Goal: Task Accomplishment & Management: Complete application form

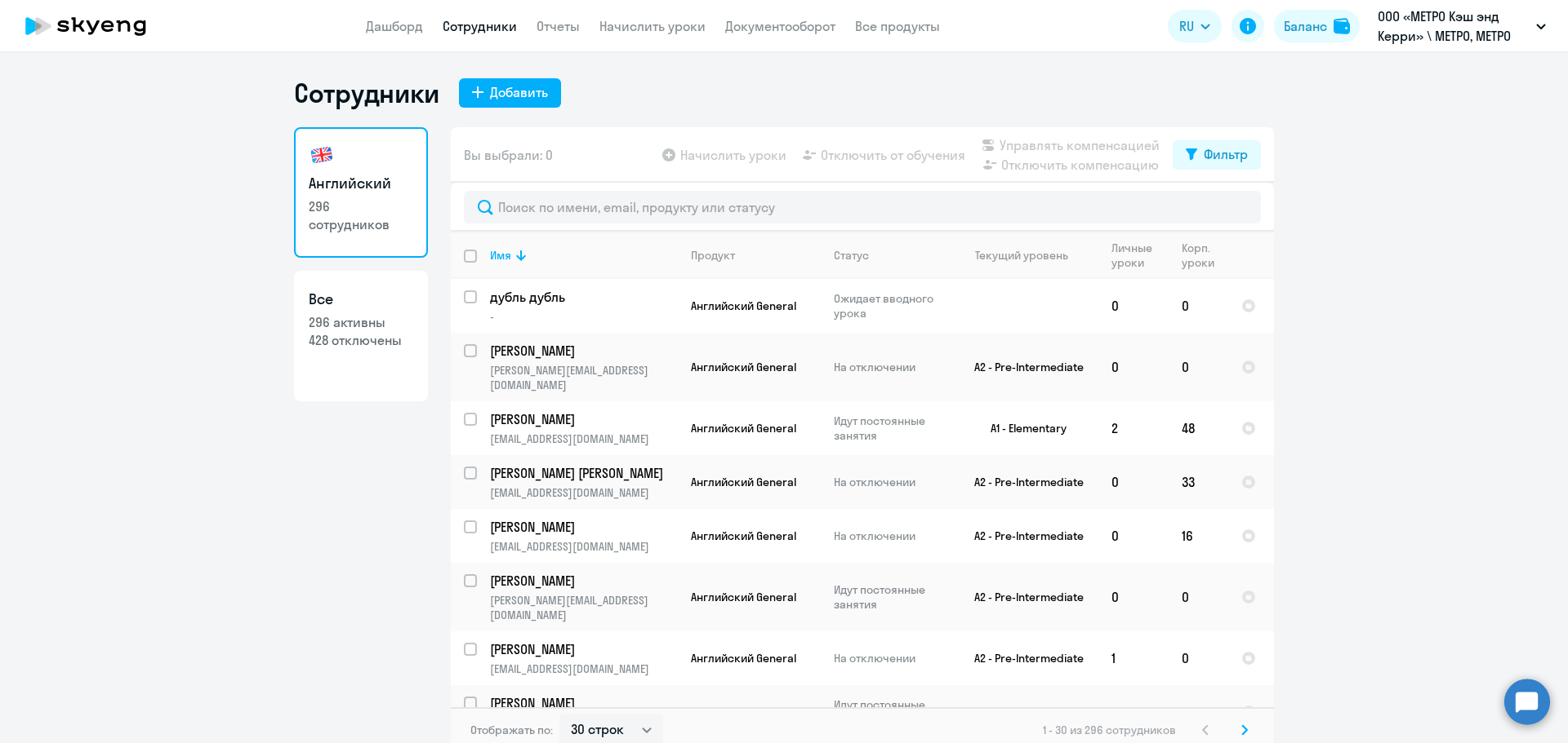
select select "30"
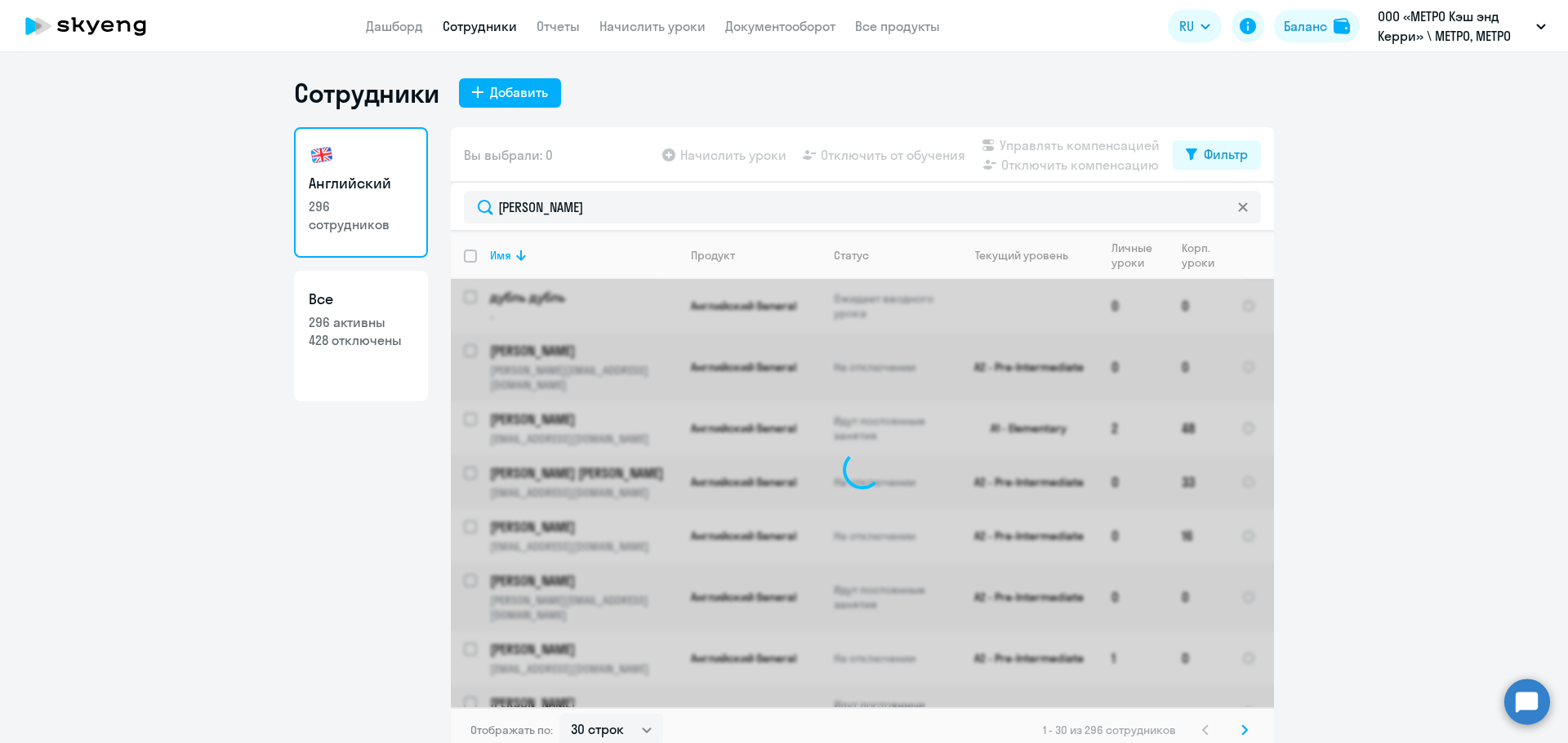
type input "[PERSON_NAME]"
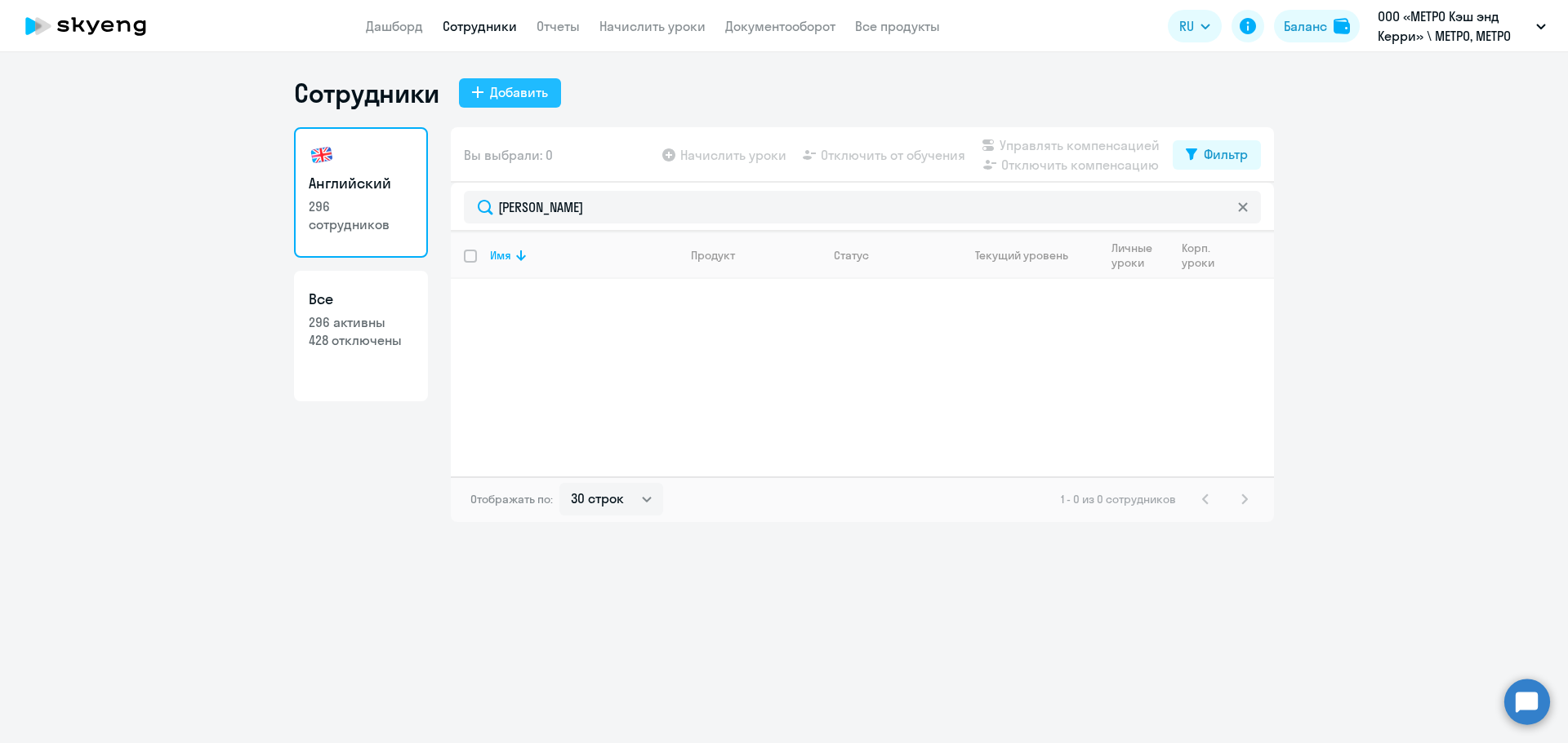
click at [535, 106] on button "Добавить" at bounding box center [510, 92] width 102 height 29
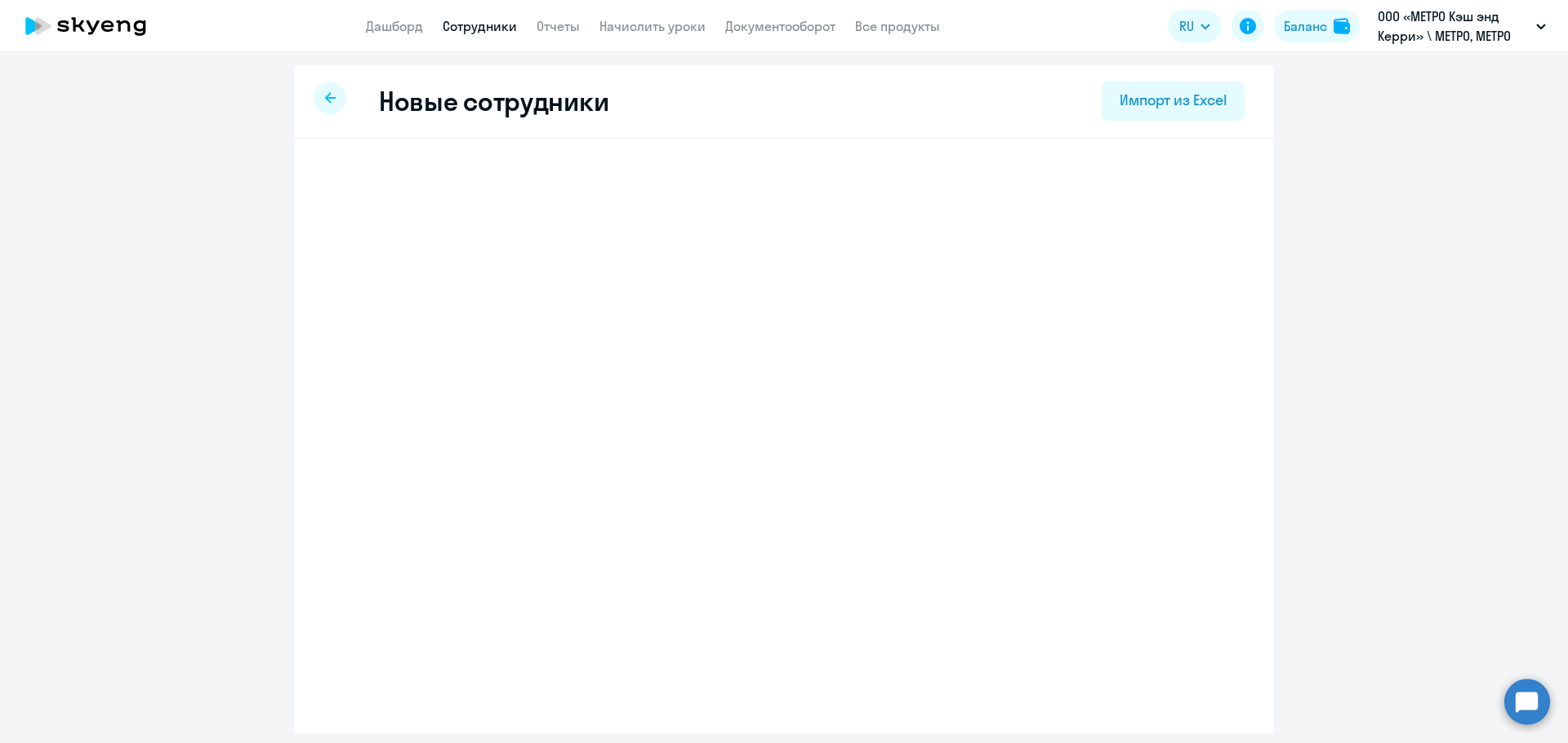
select select "english_adult_not_native_speaker"
select select "3"
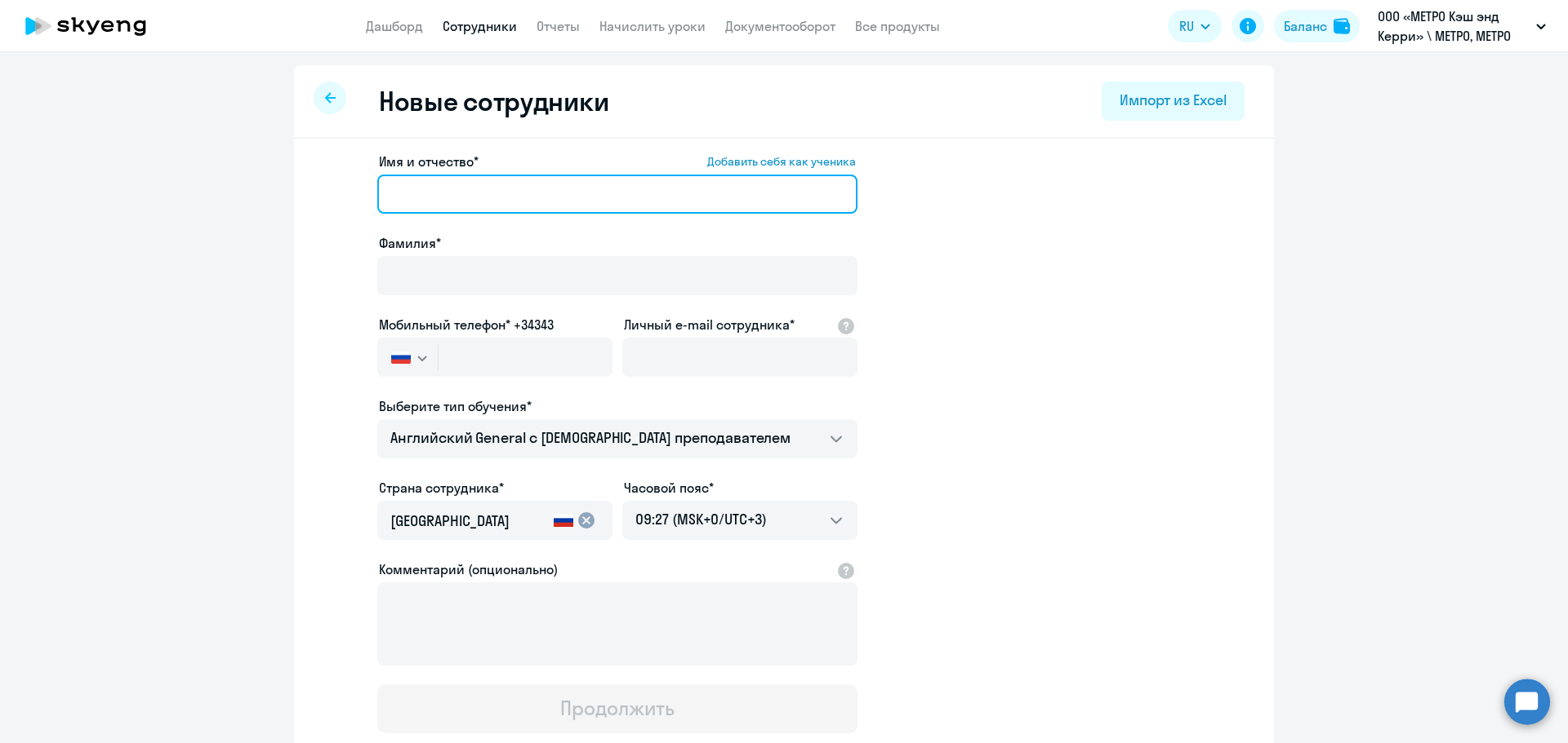
click at [509, 188] on input "Имя и отчество* Добавить себя как ученика" at bounding box center [616, 194] width 480 height 40
paste input "[PERSON_NAME]"
click at [412, 192] on input "[PERSON_NAME]" at bounding box center [616, 194] width 480 height 40
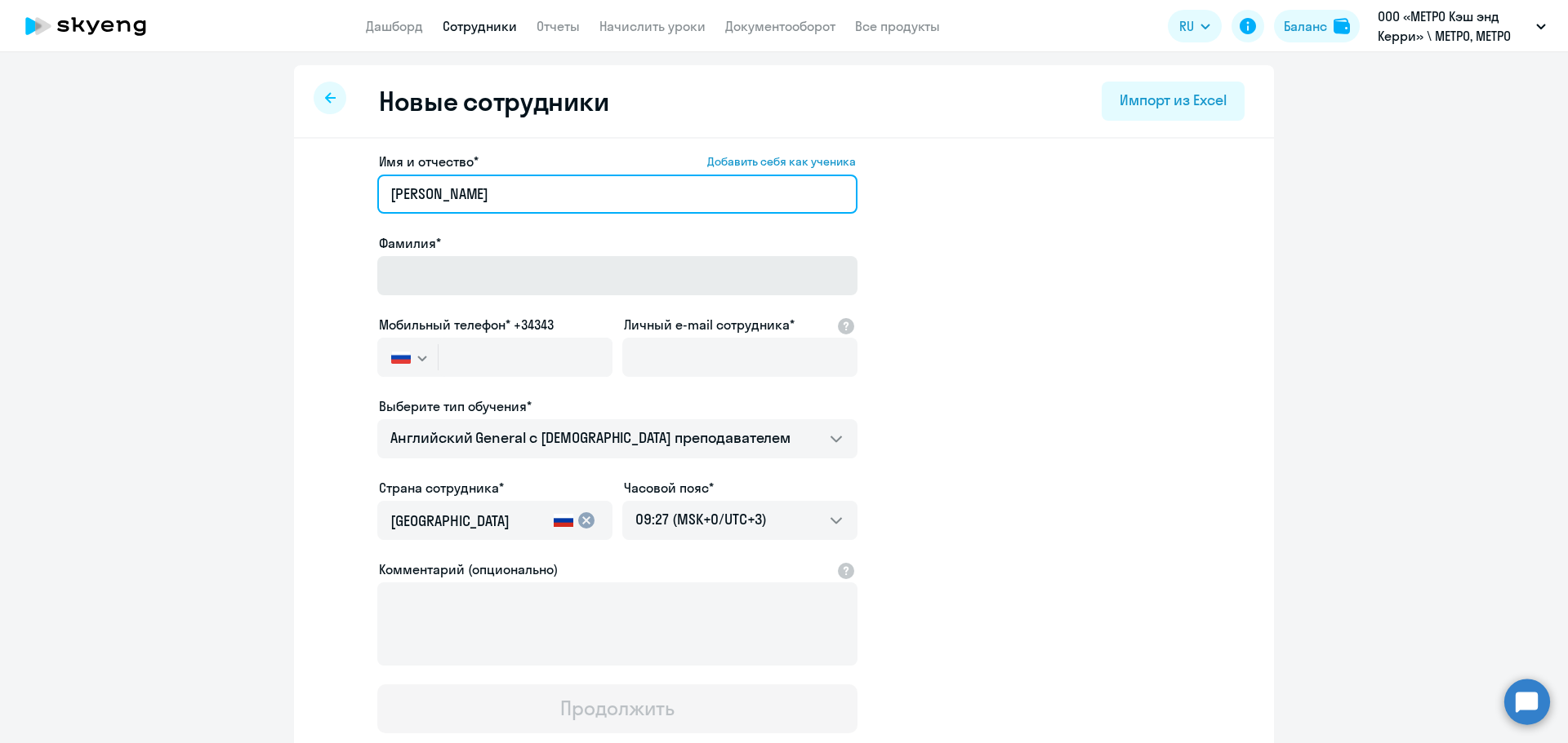
type input "[PERSON_NAME]"
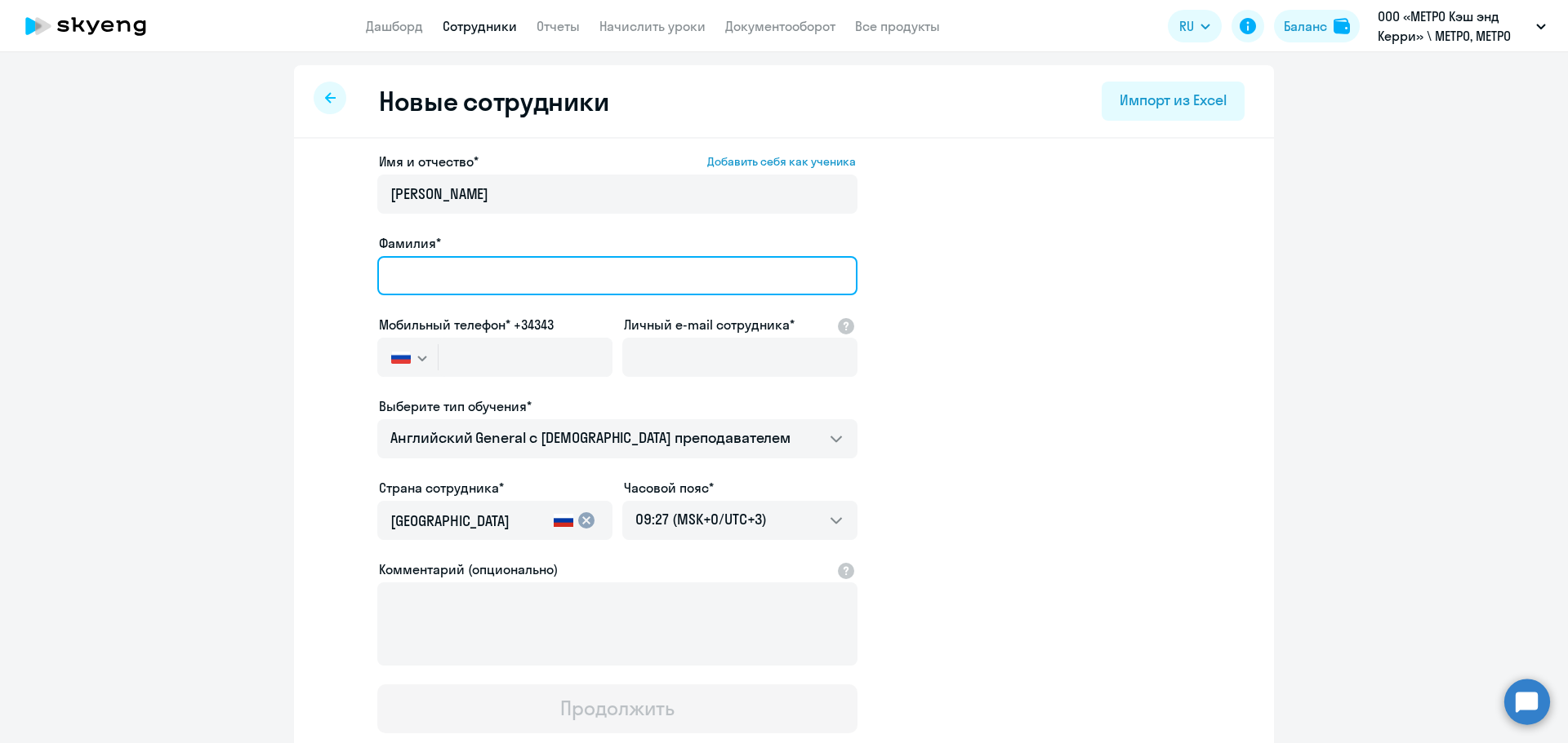
click at [418, 265] on input "Фамилия*" at bounding box center [616, 276] width 480 height 40
paste input "[PERSON_NAME]"
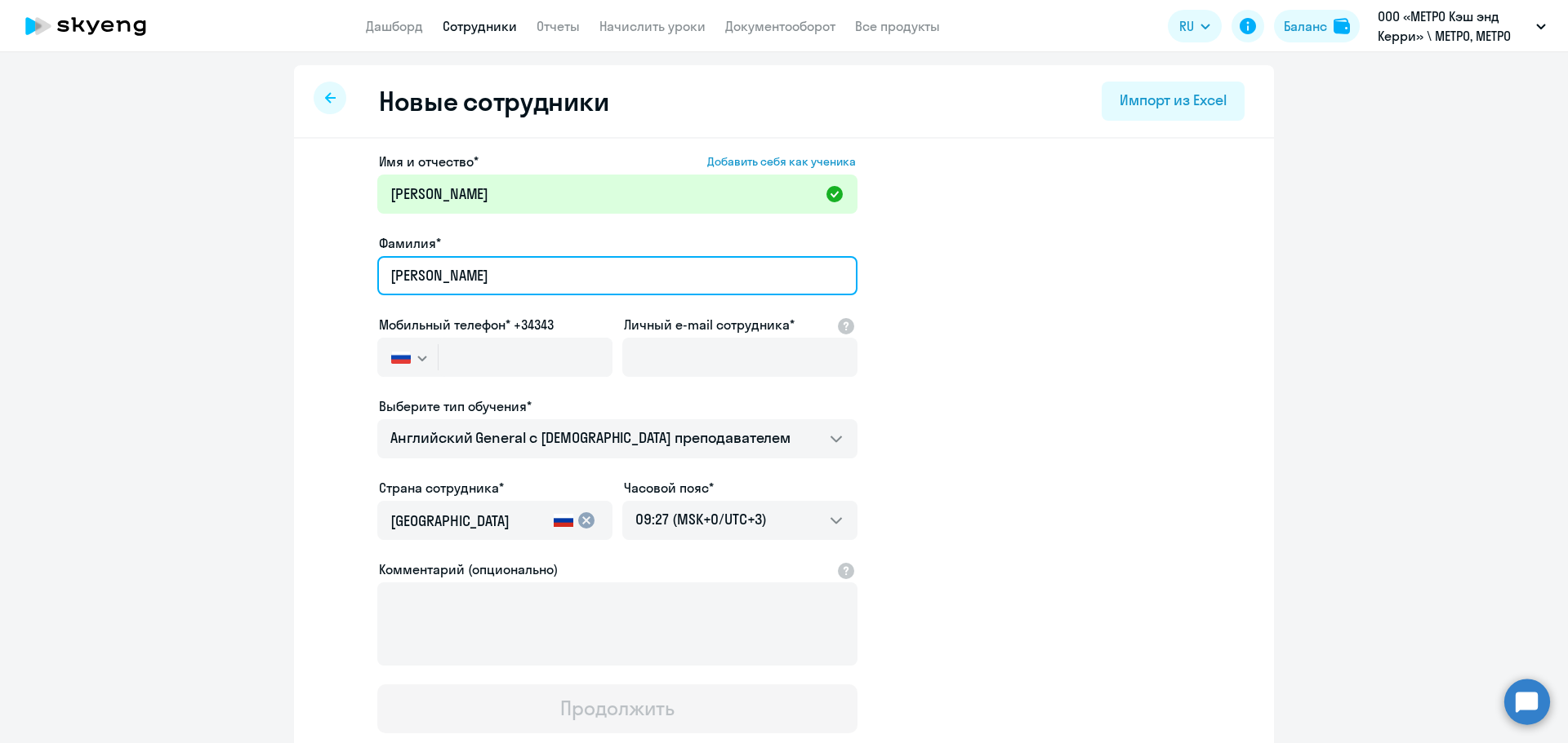
type input "[PERSON_NAME]"
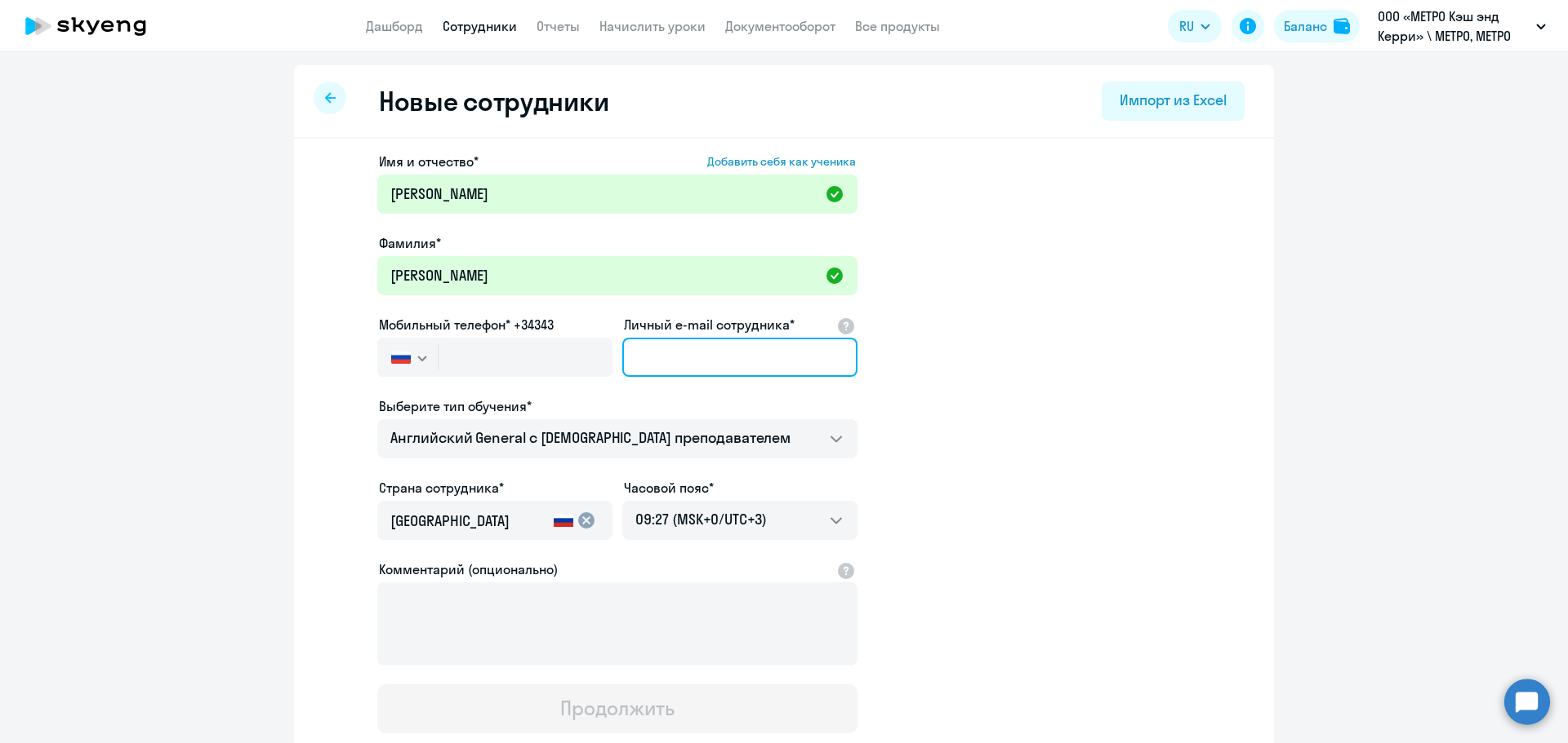
click at [663, 357] on input "Личный e-mail сотрудника*" at bounding box center [740, 358] width 236 height 40
paste input "89191000513"
type input "89191000513"
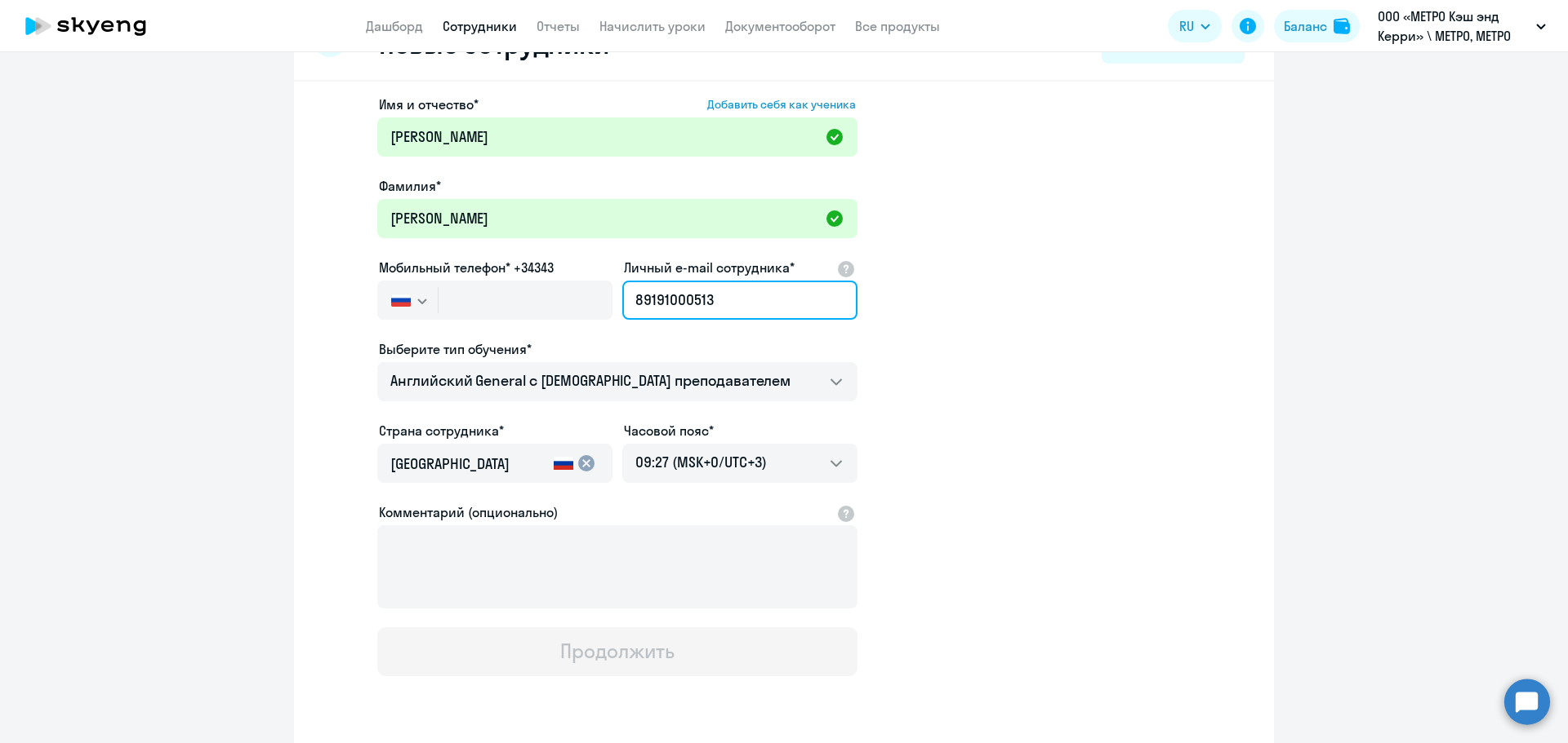
scroll to position [82, 0]
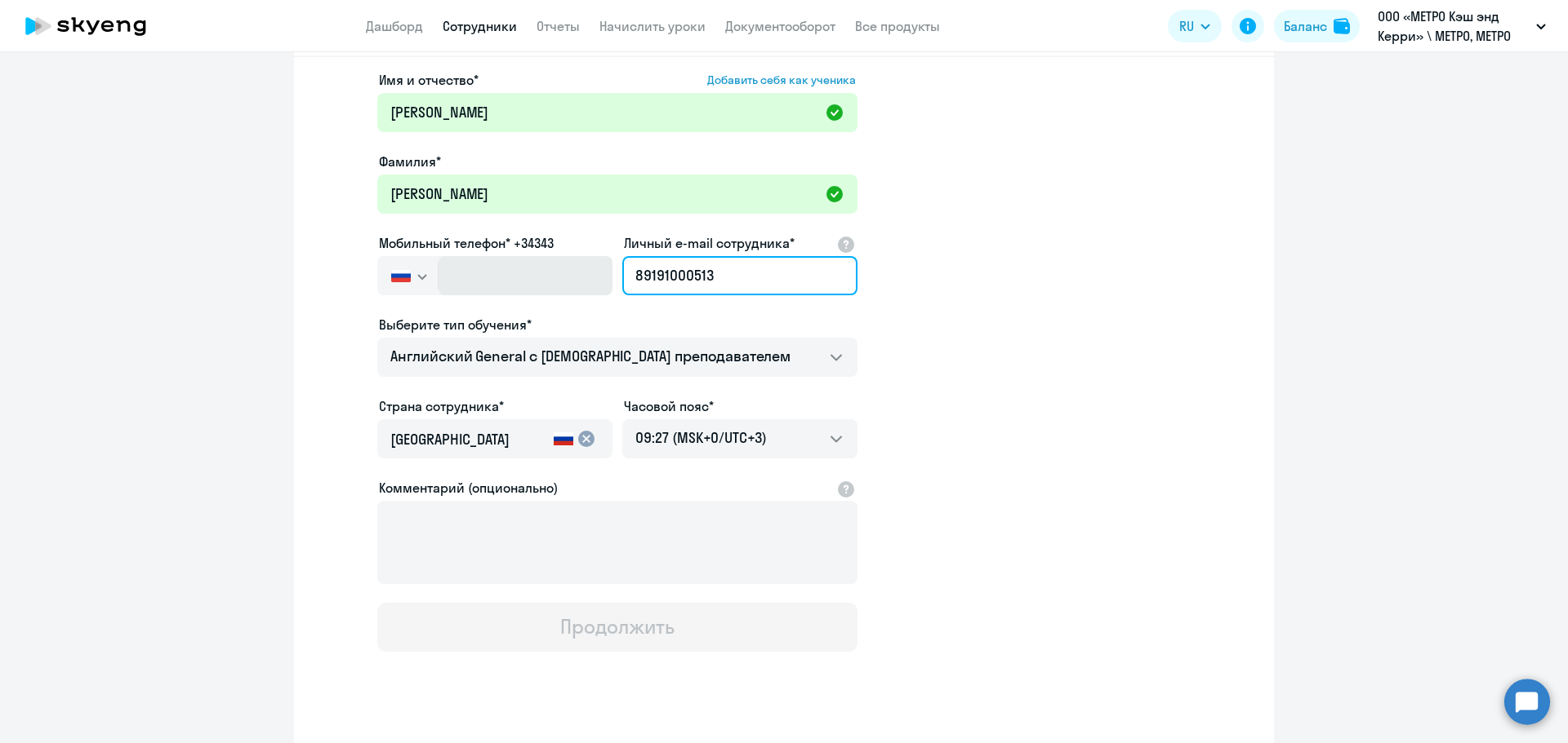
drag, startPoint x: 727, startPoint y: 279, endPoint x: 516, endPoint y: 280, distance: 211.0
click at [516, 280] on div "Имя и отчество* Добавить себя как ученика [PERSON_NAME]* [PERSON_NAME] Мобильны…" at bounding box center [616, 362] width 480 height 582
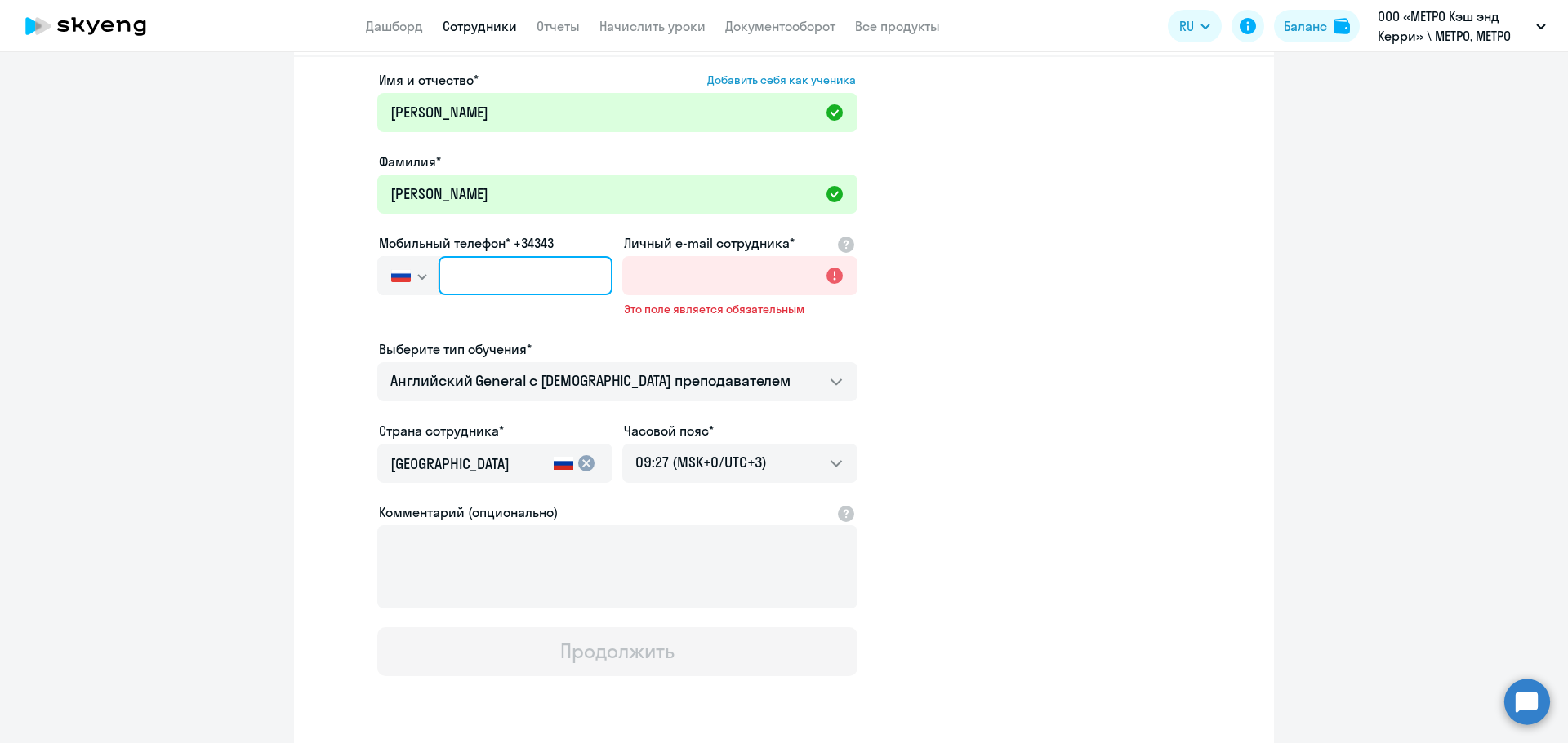
click at [443, 288] on input "text" at bounding box center [525, 276] width 174 height 40
paste input "[PHONE_NUMBER]"
type input "[PHONE_NUMBER]"
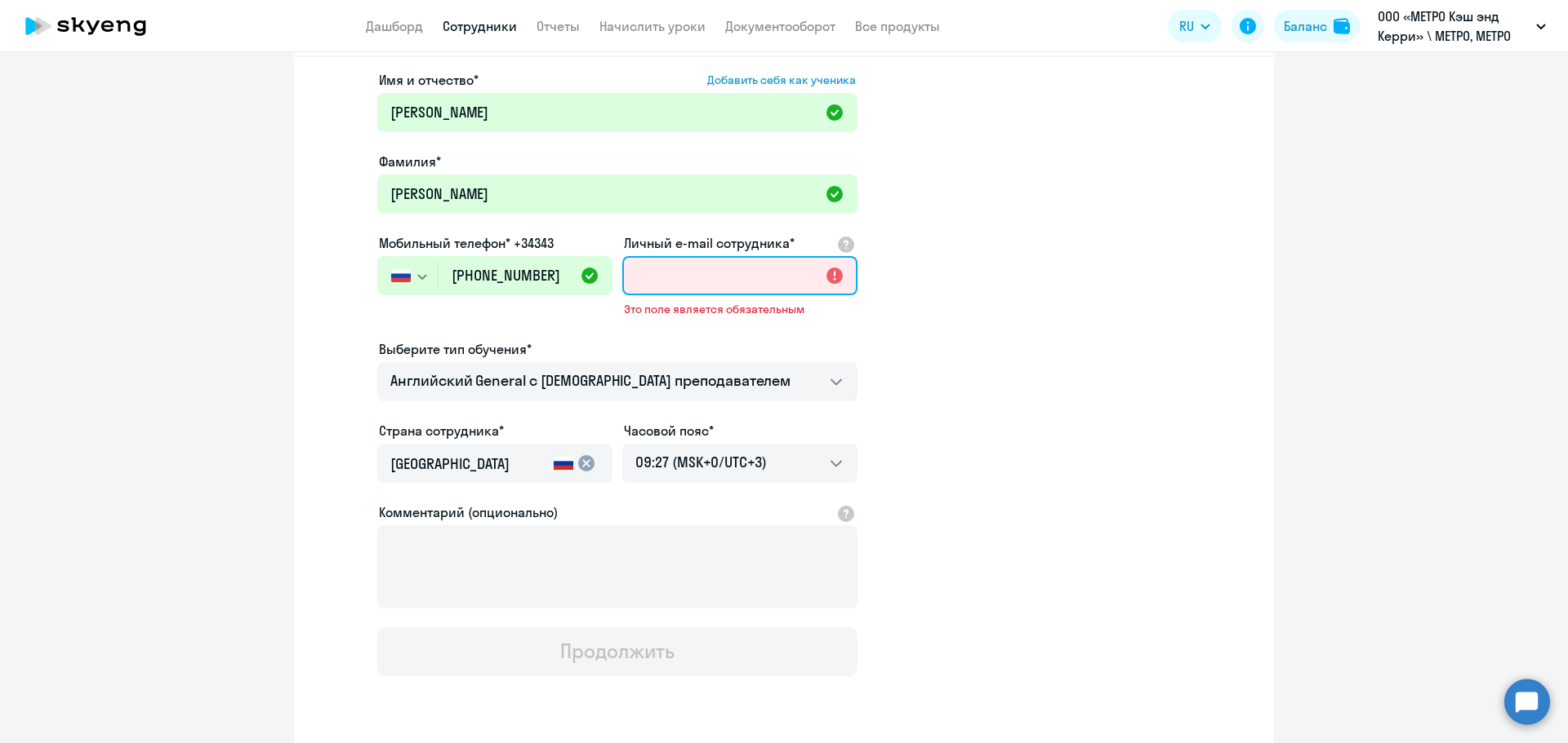
click at [694, 276] on input "Личный e-mail сотрудника*" at bounding box center [740, 276] width 236 height 40
paste input "[PERSON_NAME][EMAIL_ADDRESS][DOMAIN_NAME]"
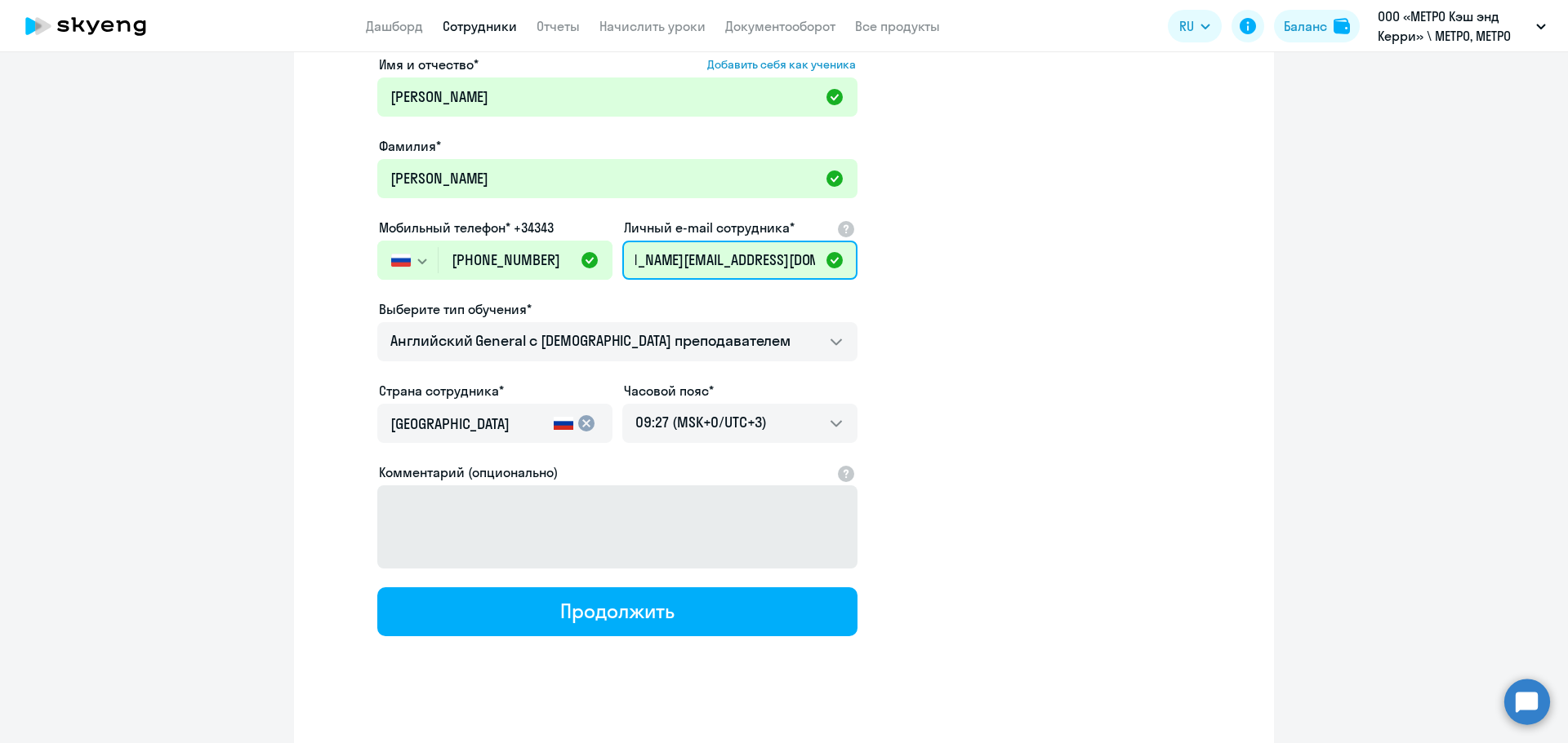
scroll to position [112, 0]
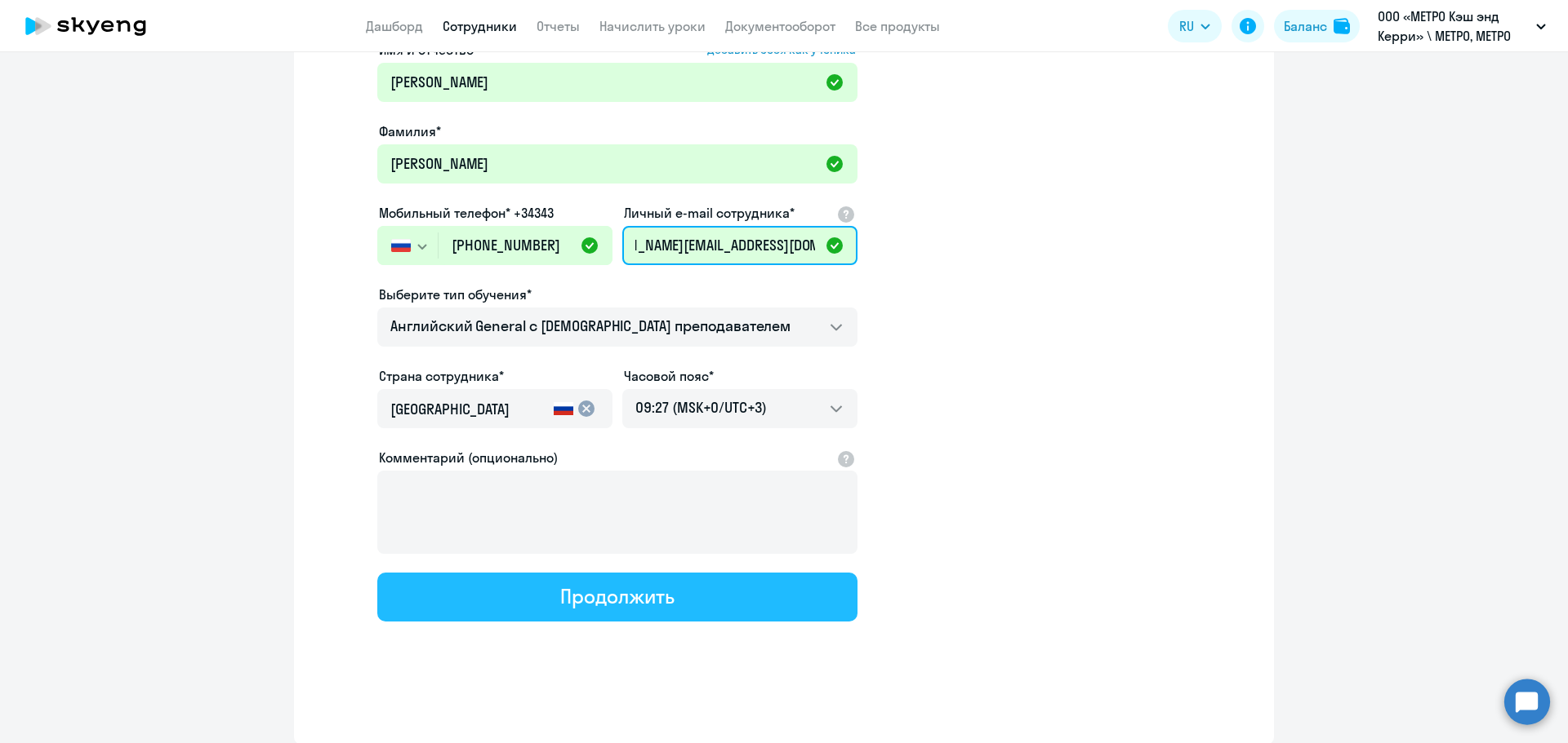
type input "[PERSON_NAME][EMAIL_ADDRESS][DOMAIN_NAME]"
click at [635, 599] on div "Продолжить" at bounding box center [616, 597] width 113 height 26
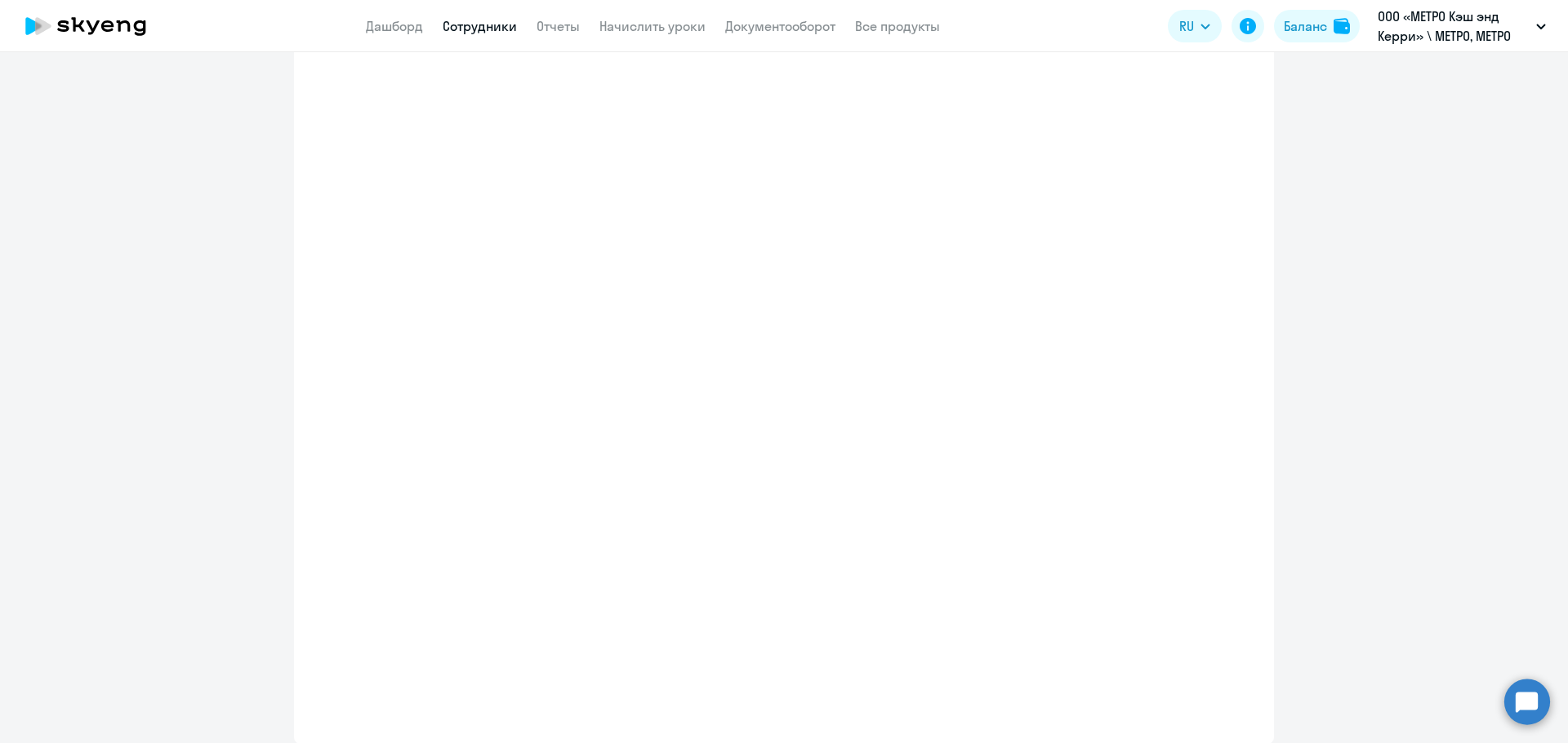
select select "english_adult_not_native_speaker"
select select "3"
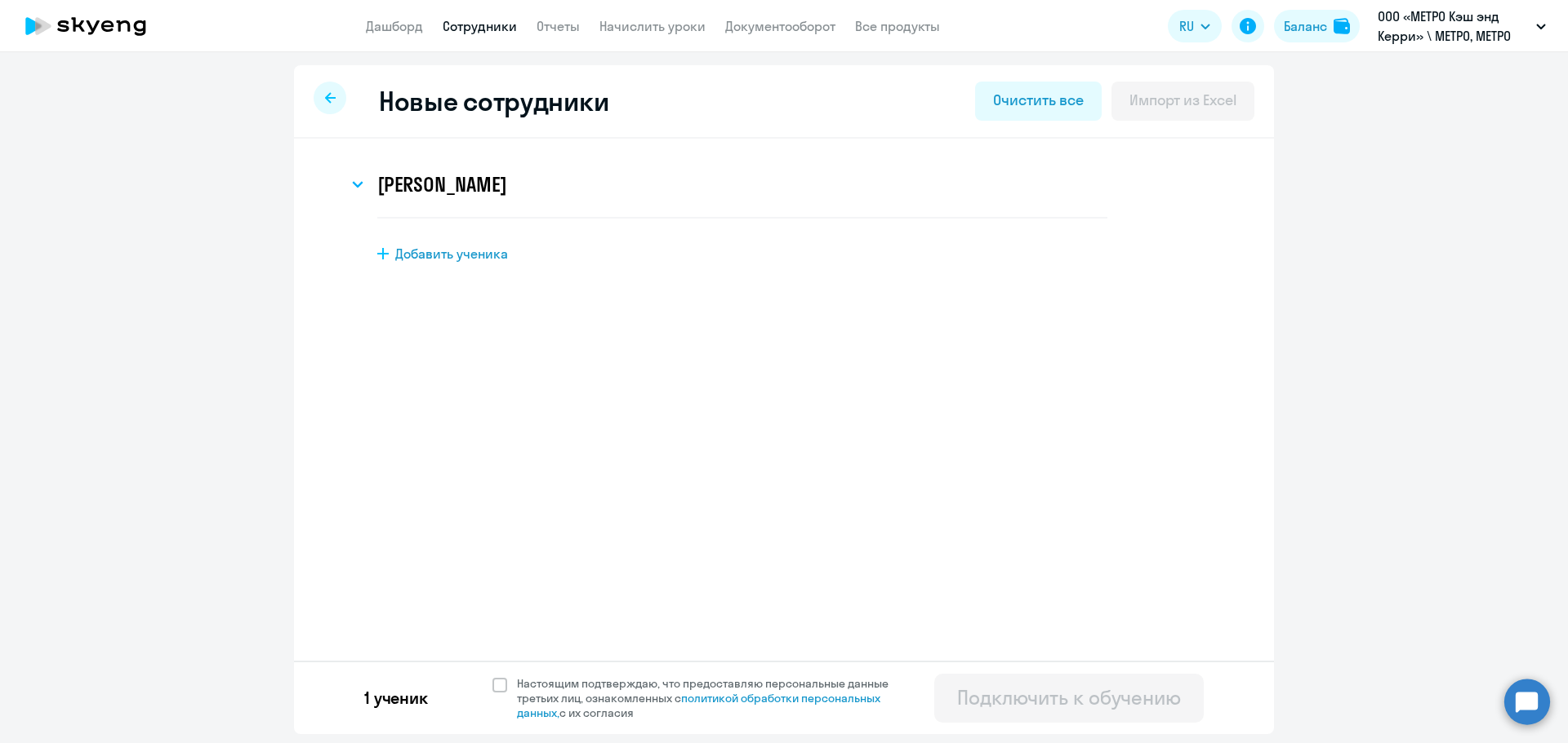
scroll to position [0, 0]
click at [529, 688] on span "Настоящим подтверждаю, что предоставляю персональные данные третьих лиц, ознако…" at bounding box center [711, 698] width 391 height 44
click at [492, 676] on input "Настоящим подтверждаю, что предоставляю персональные данные третьих лиц, ознако…" at bounding box center [492, 675] width 1 height 1
checkbox input "true"
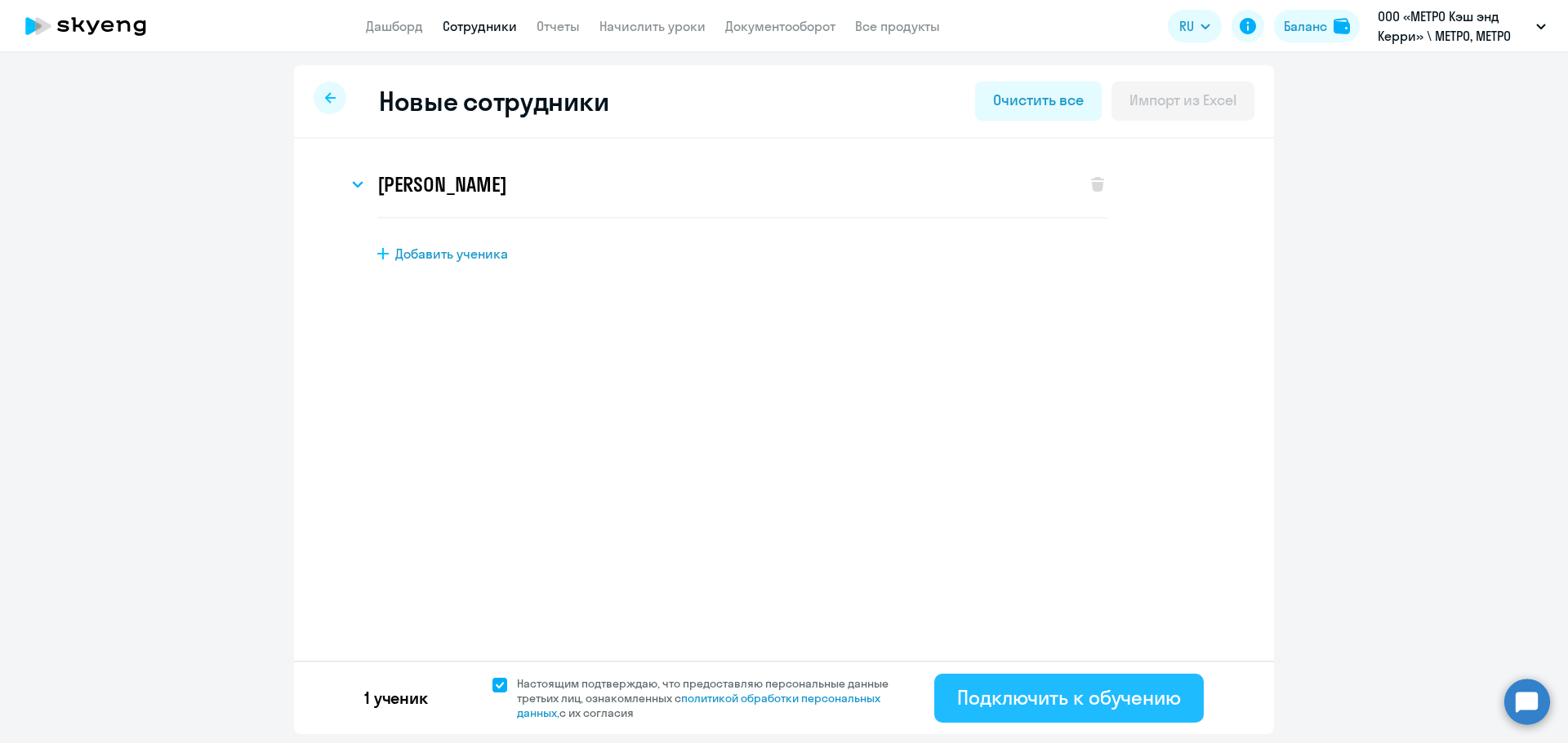
click at [1042, 712] on button "Подключить к обучению" at bounding box center [1069, 699] width 270 height 49
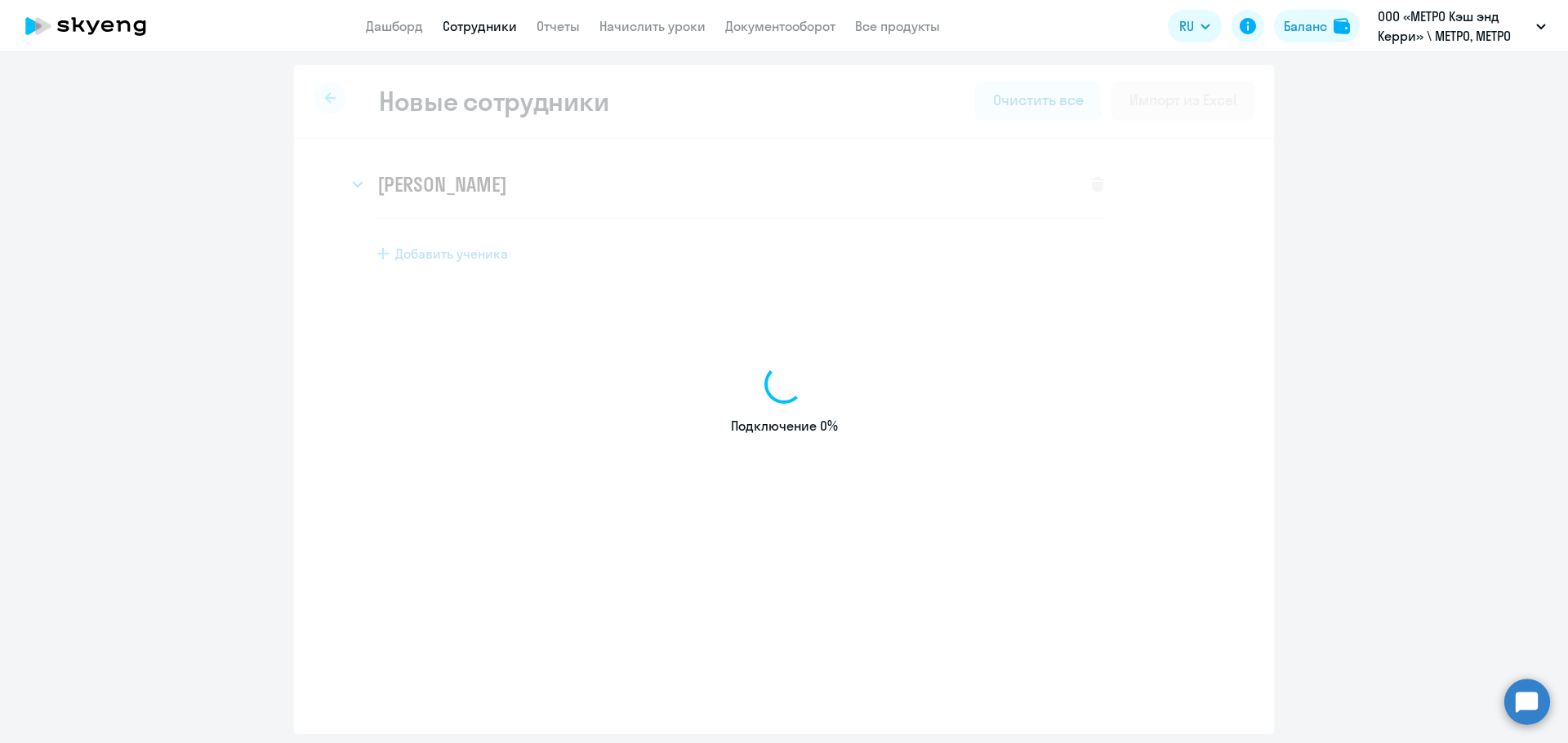
select select "english_adult_not_native_speaker"
select select "3"
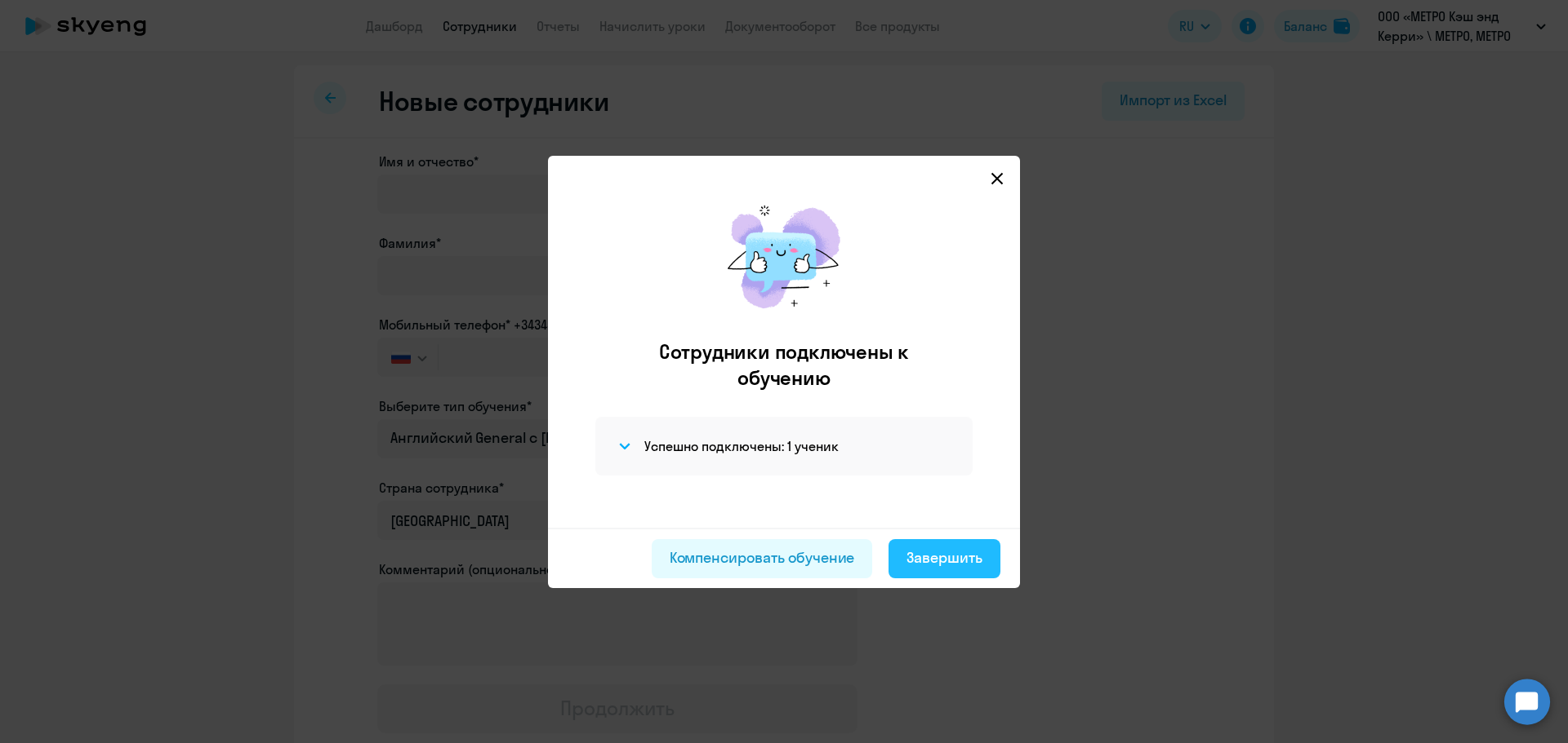
click at [952, 547] on div "Завершить" at bounding box center [944, 557] width 76 height 22
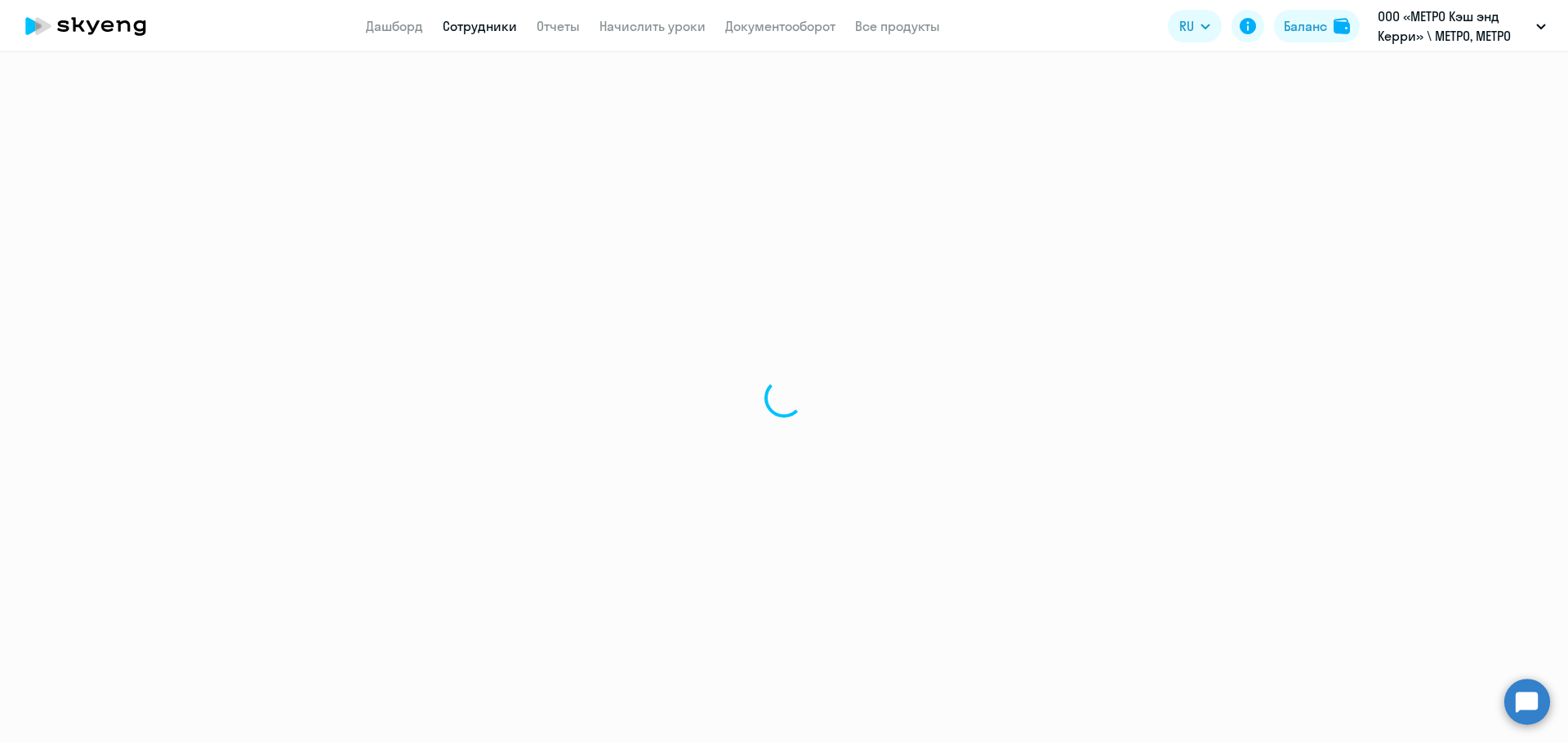
select select "30"
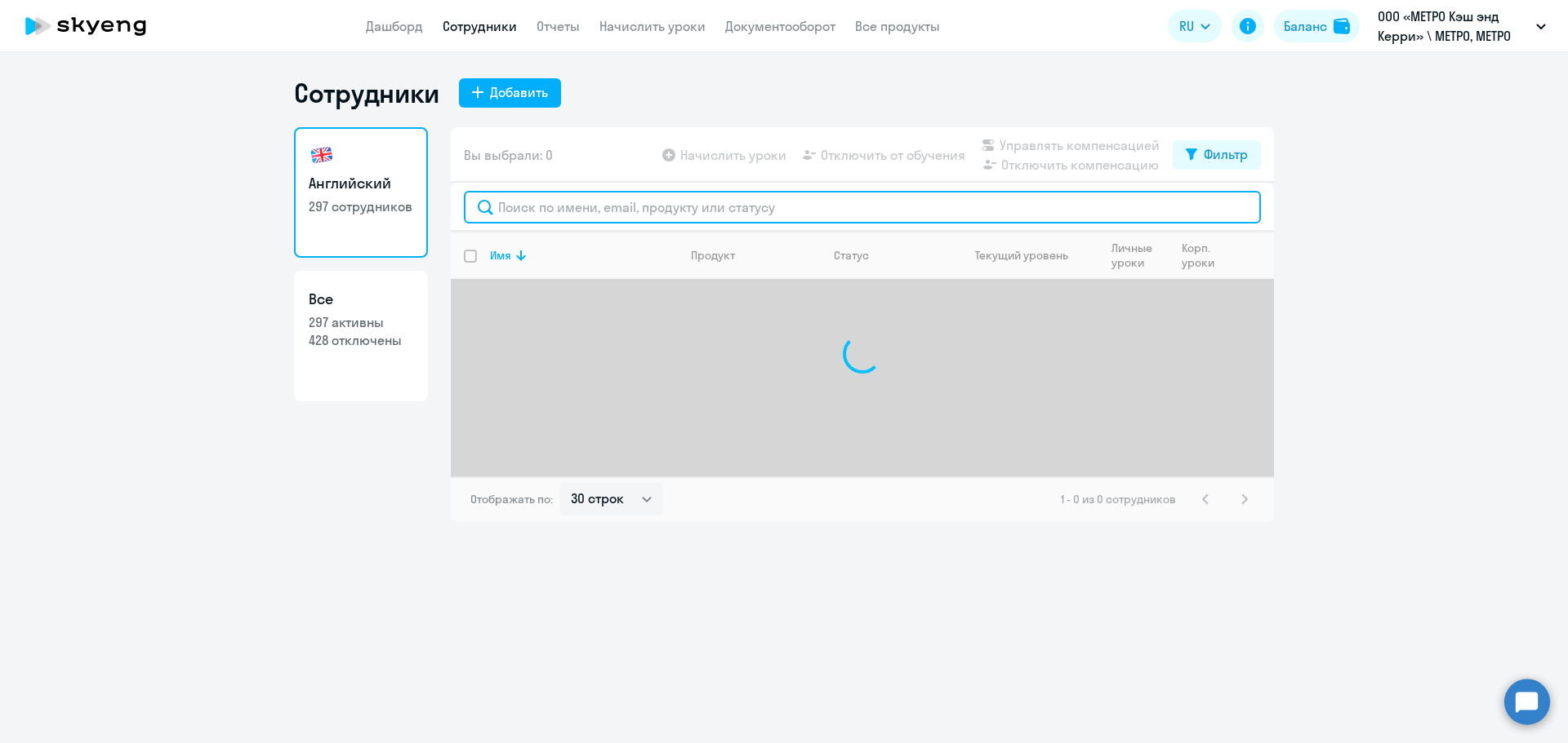
click at [583, 211] on input "text" at bounding box center [862, 207] width 797 height 33
paste input "[PERSON_NAME][EMAIL_ADDRESS][DOMAIN_NAME]"
type input "[PERSON_NAME][EMAIL_ADDRESS][DOMAIN_NAME]"
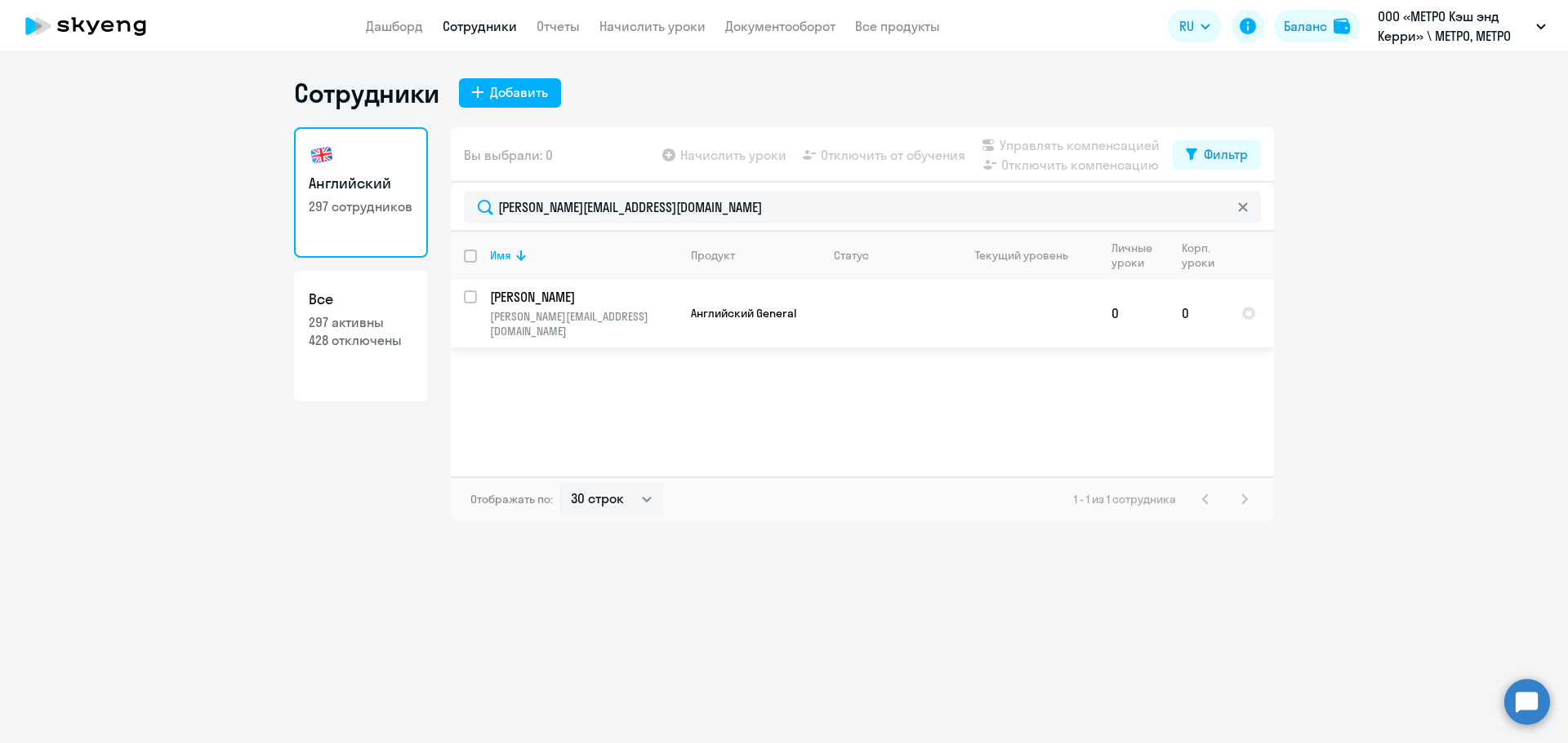
click at [469, 299] on input "select row 42697062" at bounding box center [480, 306] width 33 height 33
checkbox input "true"
click at [534, 297] on p "[PERSON_NAME]" at bounding box center [582, 297] width 185 height 18
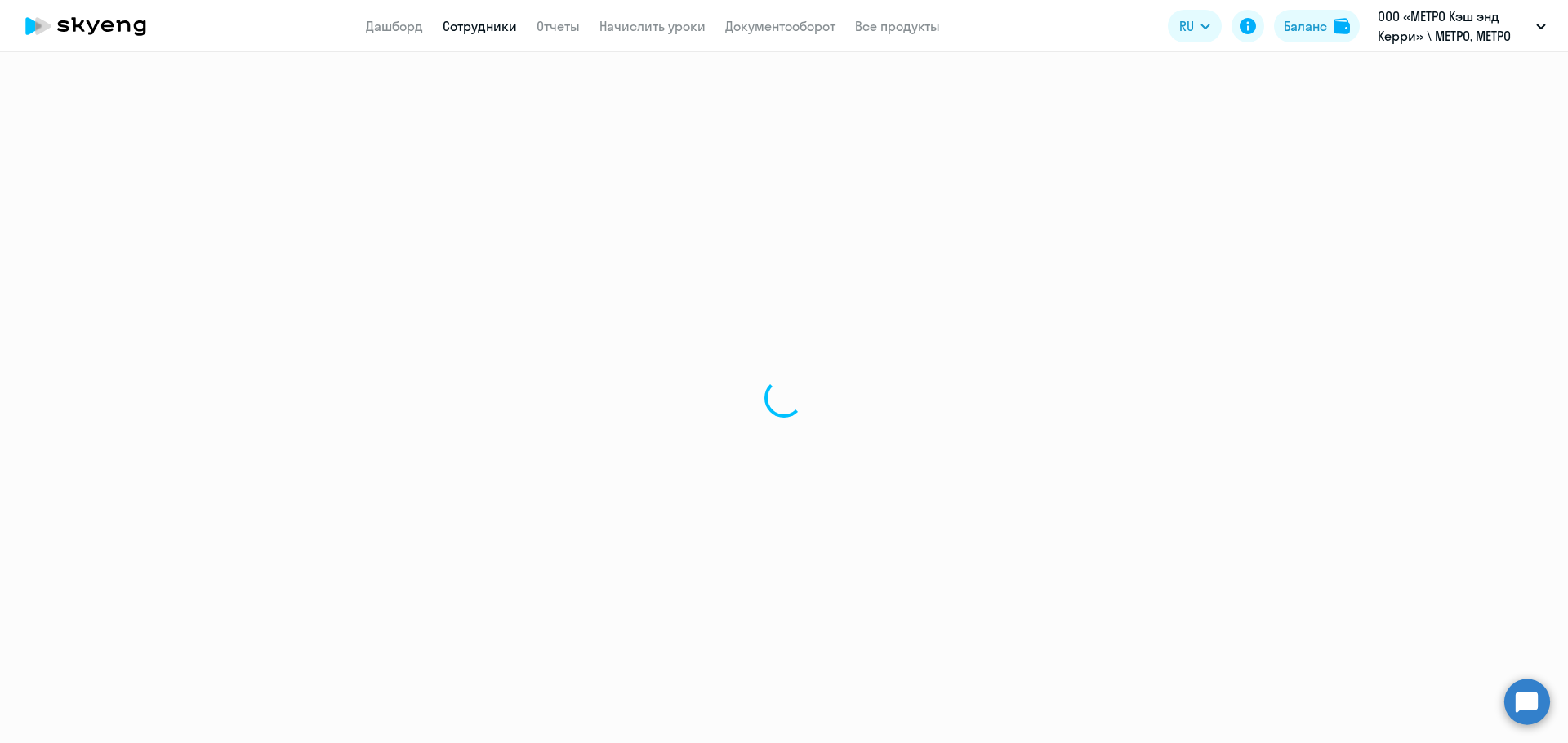
select select "english"
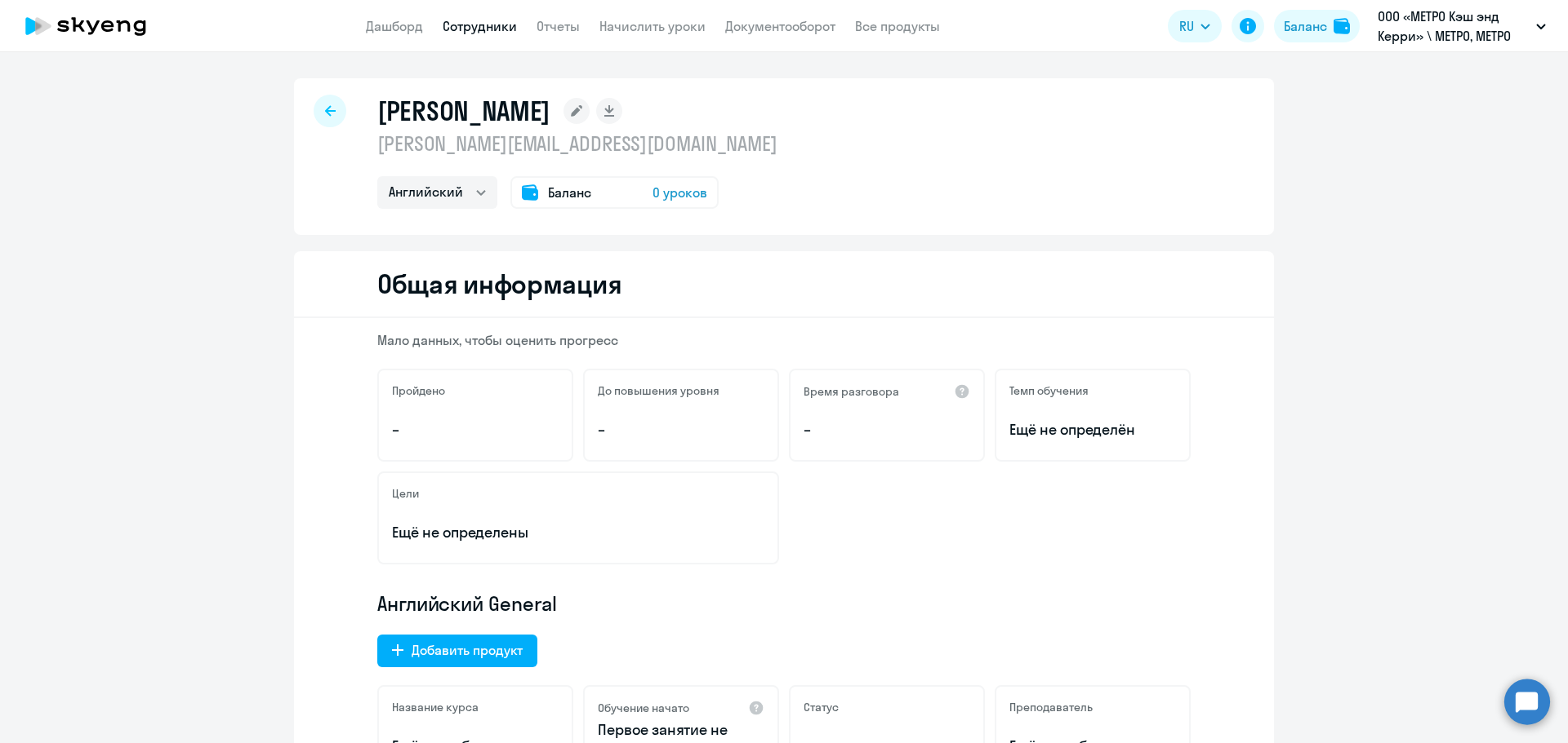
click at [564, 101] on rect at bounding box center [577, 111] width 26 height 26
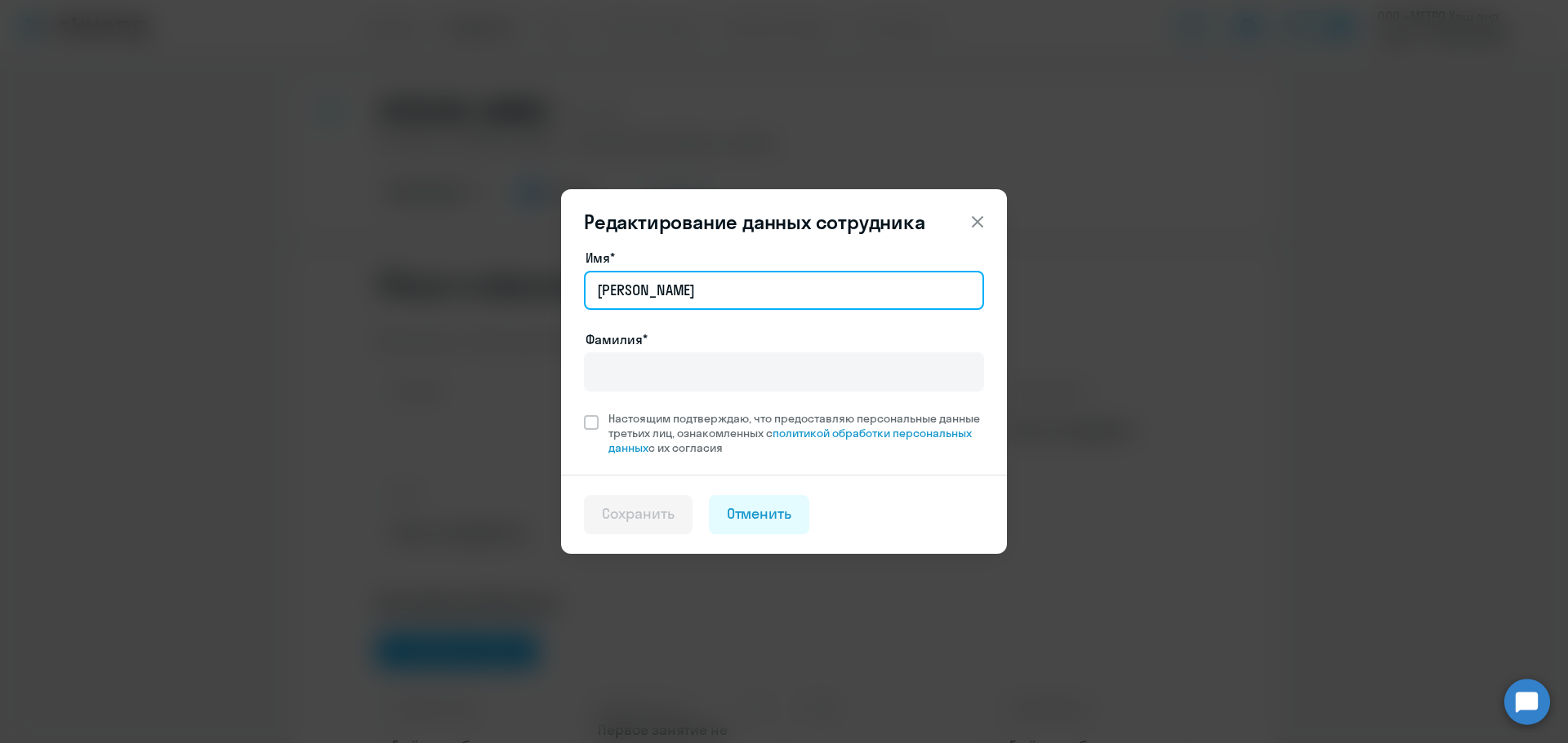
click at [649, 300] on input "[PERSON_NAME]" at bounding box center [784, 291] width 400 height 40
paste input "[PERSON_NAME][EMAIL_ADDRESS][DOMAIN_NAME]"
type input "[PERSON_NAME][EMAIL_ADDRESS][DOMAIN_NAME]"
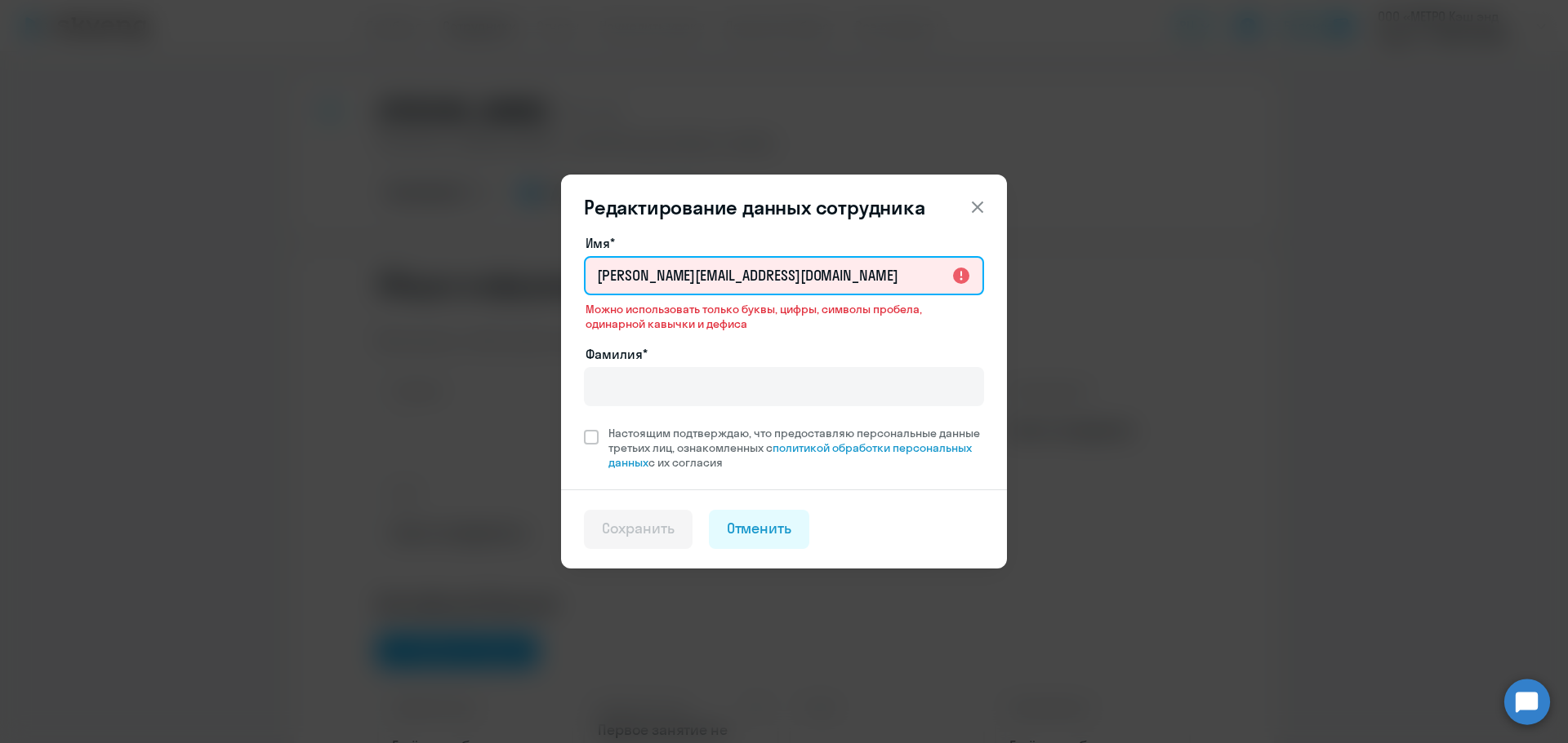
drag, startPoint x: 815, startPoint y: 271, endPoint x: 454, endPoint y: 226, distance: 363.8
click at [454, 226] on div "Редактирование данных сотрудника Имя* [PERSON_NAME][EMAIL_ADDRESS][DOMAIN_NAME]…" at bounding box center [783, 371] width 791 height 457
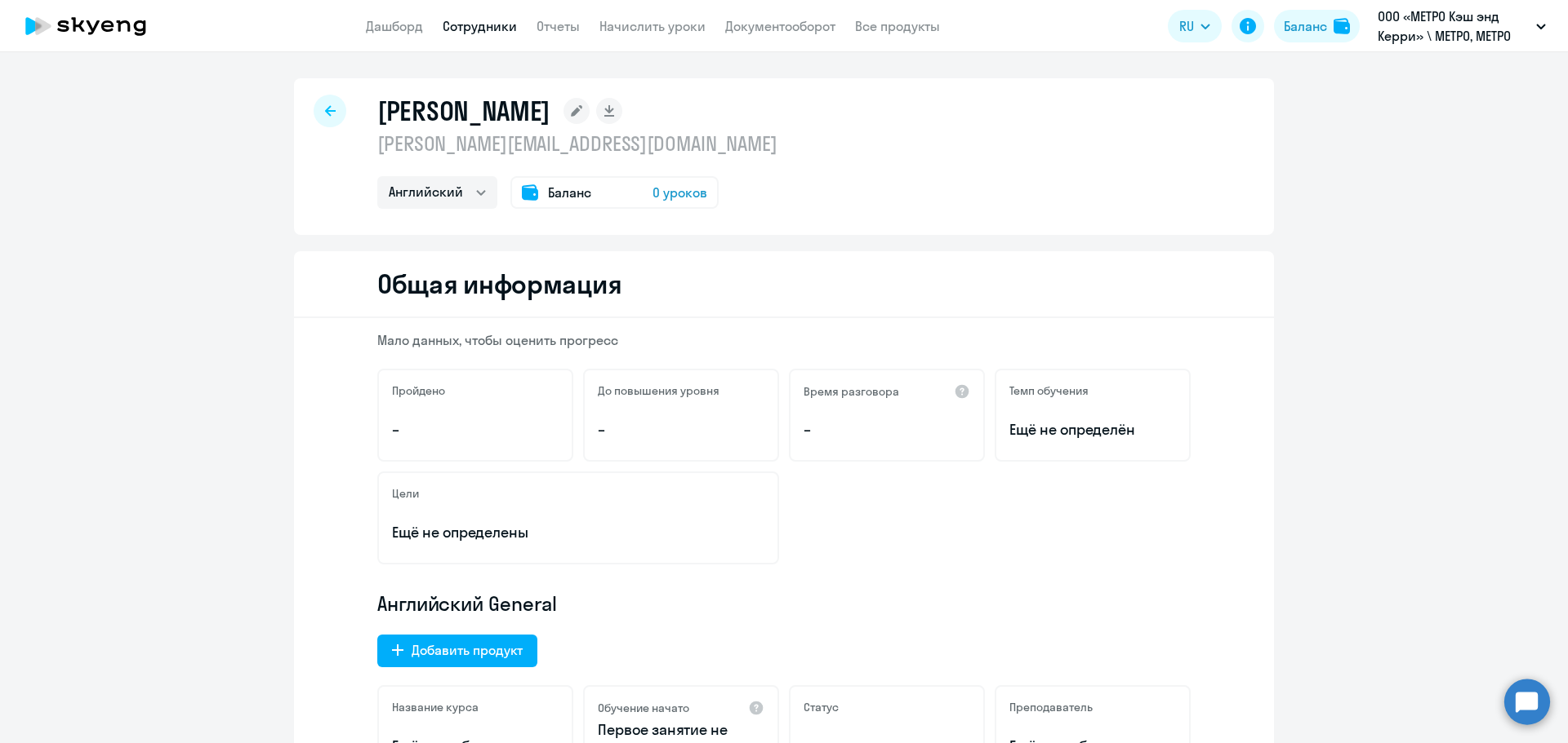
click at [445, 116] on h1 "[PERSON_NAME]" at bounding box center [464, 111] width 173 height 33
click at [564, 120] on rect at bounding box center [577, 111] width 26 height 26
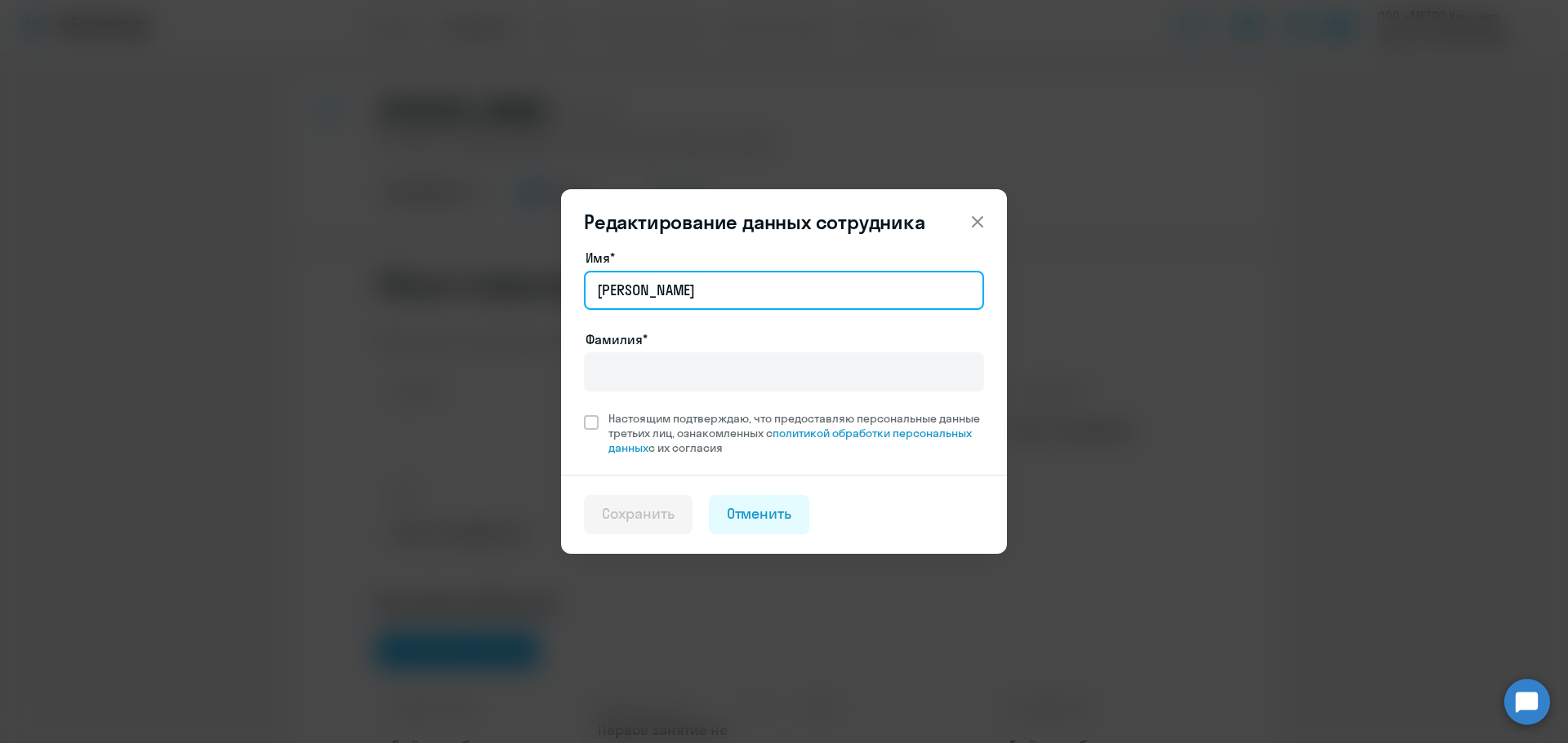
click at [634, 278] on input "[PERSON_NAME]" at bounding box center [784, 291] width 400 height 40
paste input "[PERSON_NAME]"
click at [638, 283] on input "[PERSON_NAME]" at bounding box center [784, 291] width 400 height 40
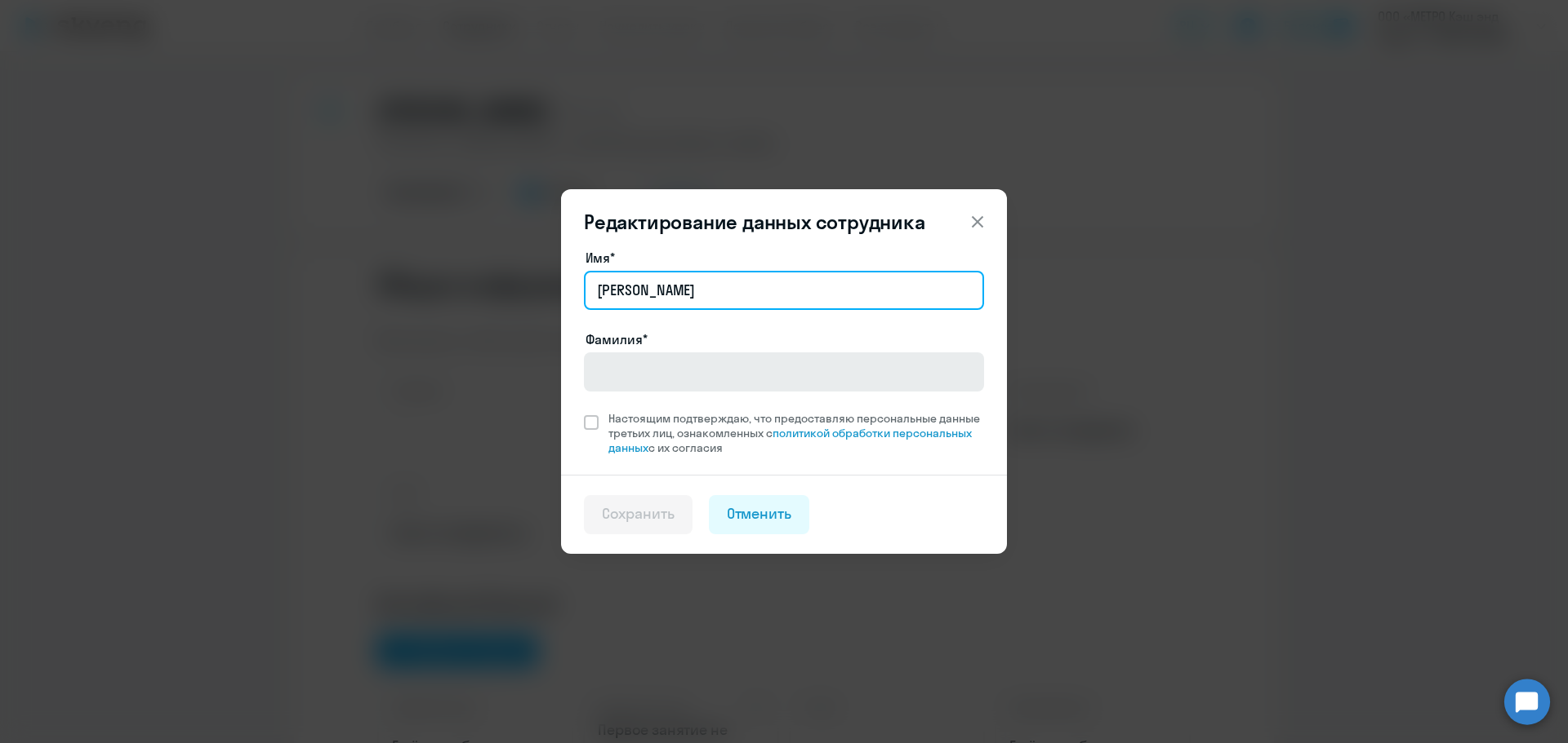
type input "[PERSON_NAME]"
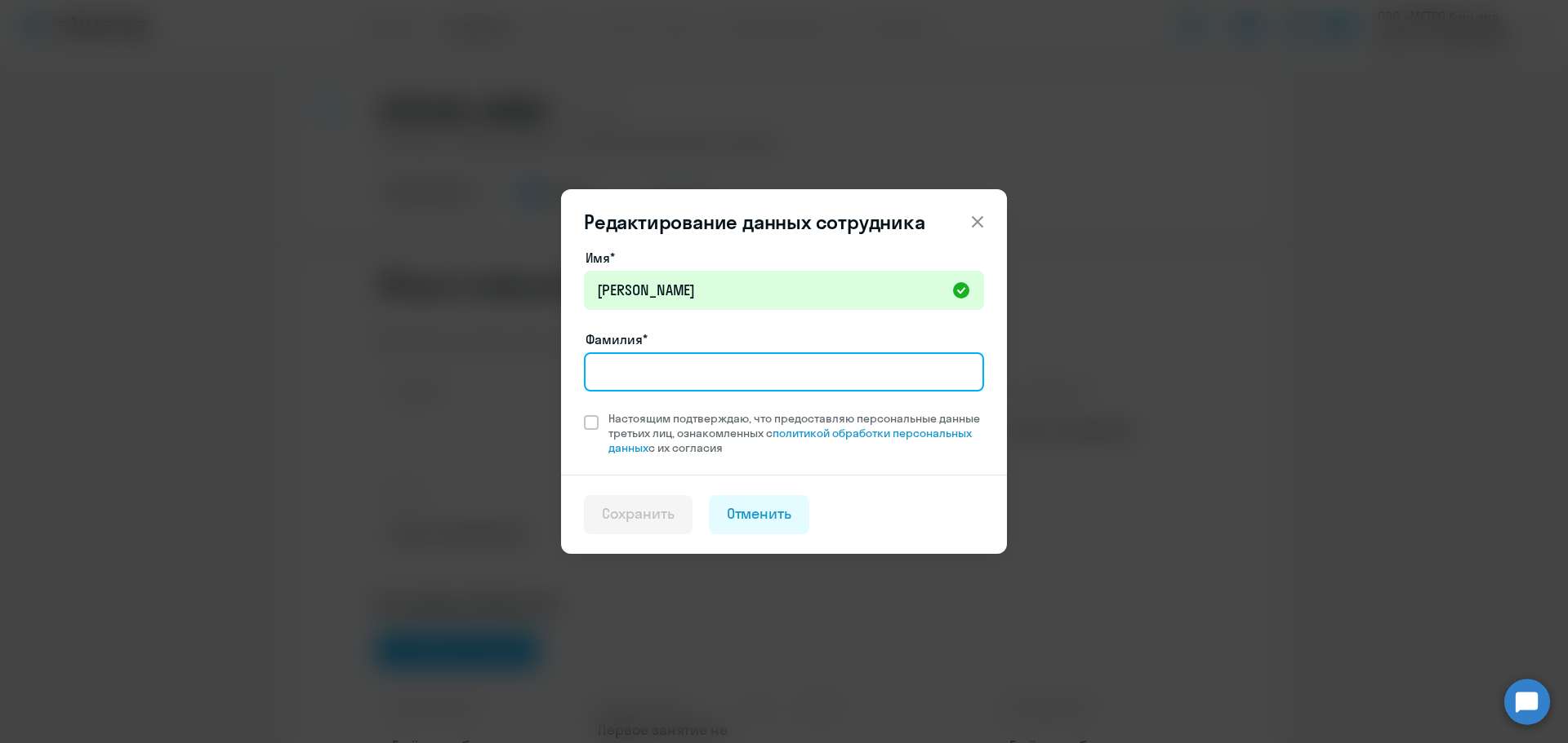
click at [611, 374] on input "Фамилия*" at bounding box center [784, 372] width 400 height 40
paste input "[PERSON_NAME]"
type input "[PERSON_NAME]"
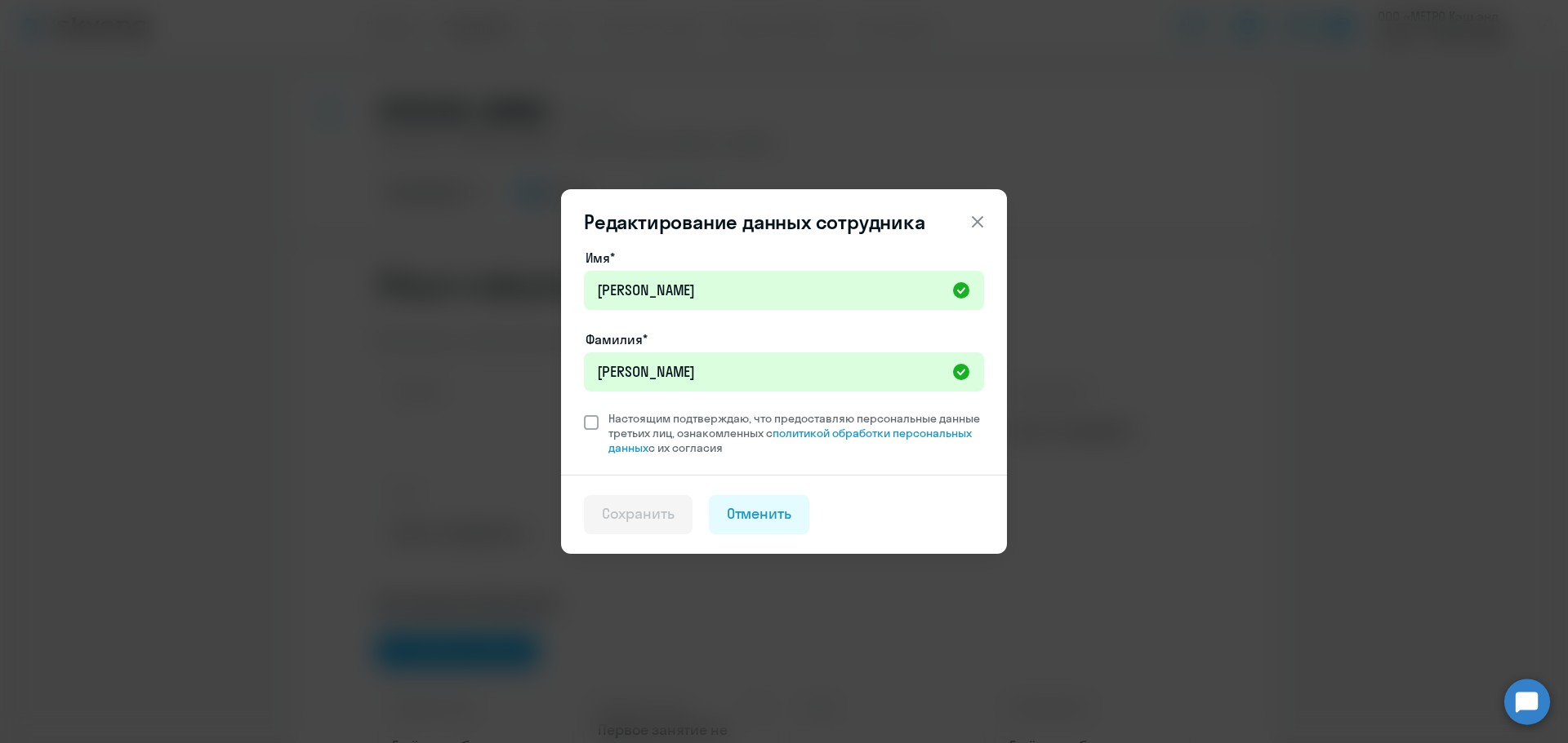
click at [585, 425] on span at bounding box center [592, 423] width 15 height 15
click at [584, 412] on input "Настоящим подтверждаю, что предоставляю персональные данные третьих лиц, ознако…" at bounding box center [583, 411] width 1 height 1
checkbox input "true"
click at [646, 513] on div "Сохранить" at bounding box center [638, 514] width 73 height 22
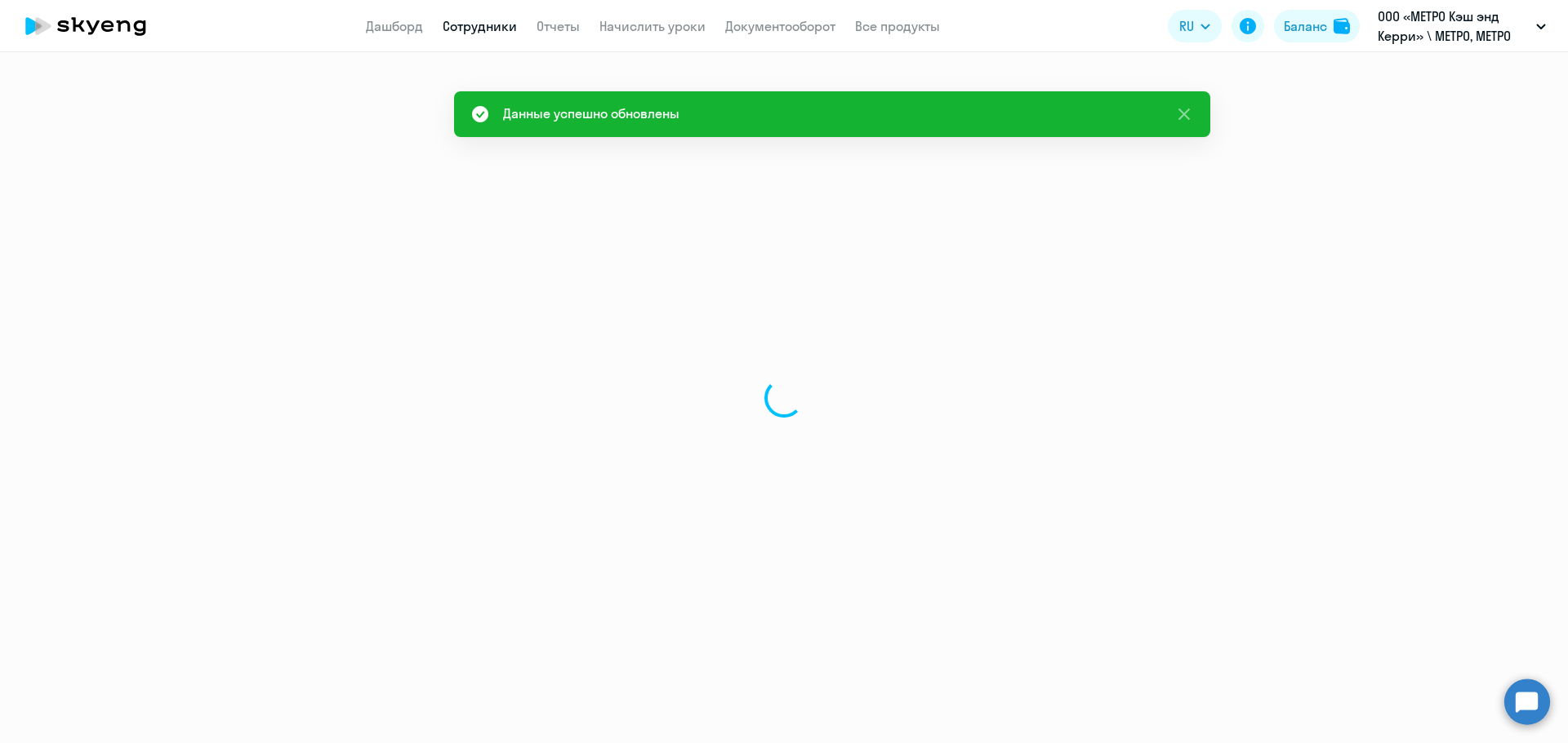
select select "english"
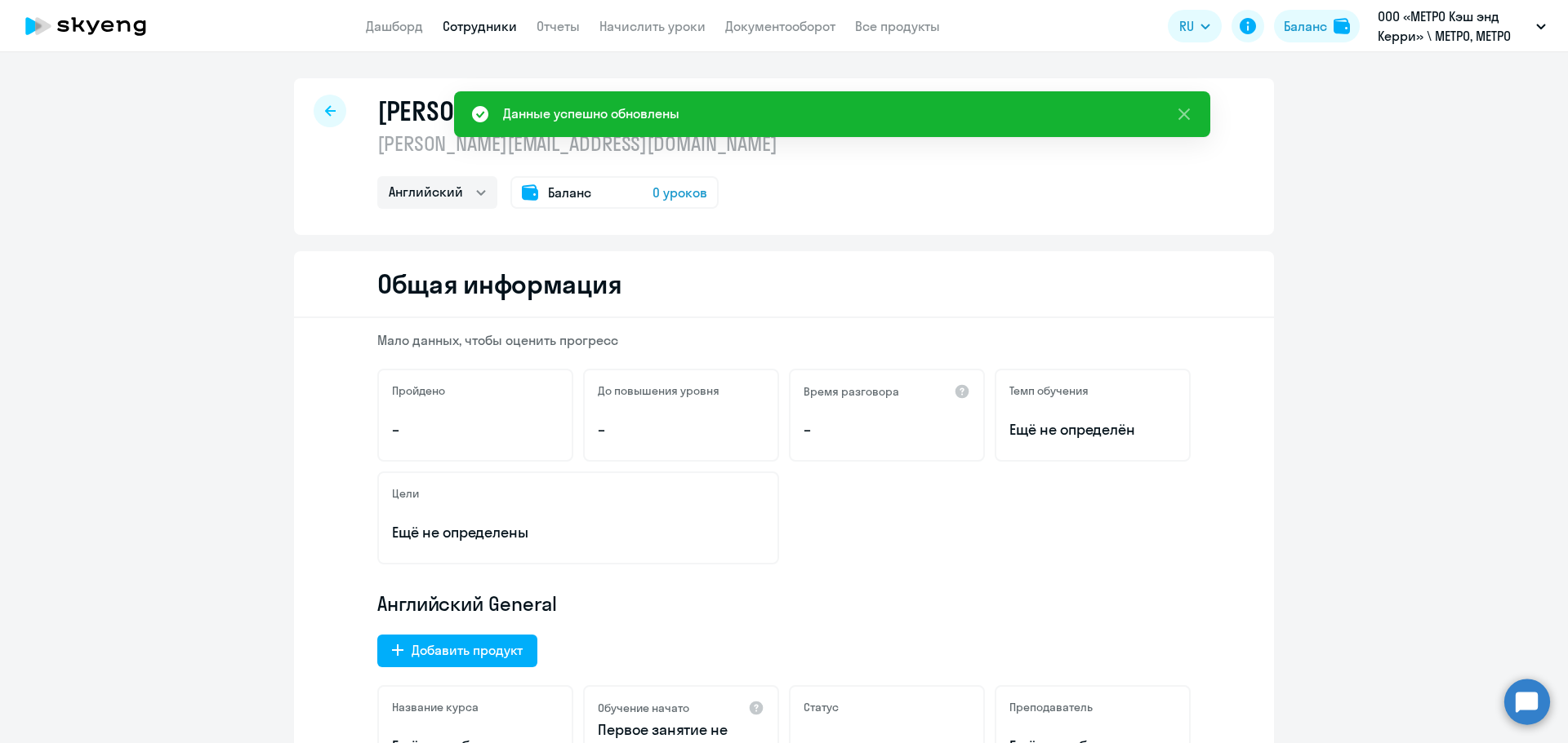
click at [667, 194] on span "0 уроков" at bounding box center [679, 192] width 55 height 20
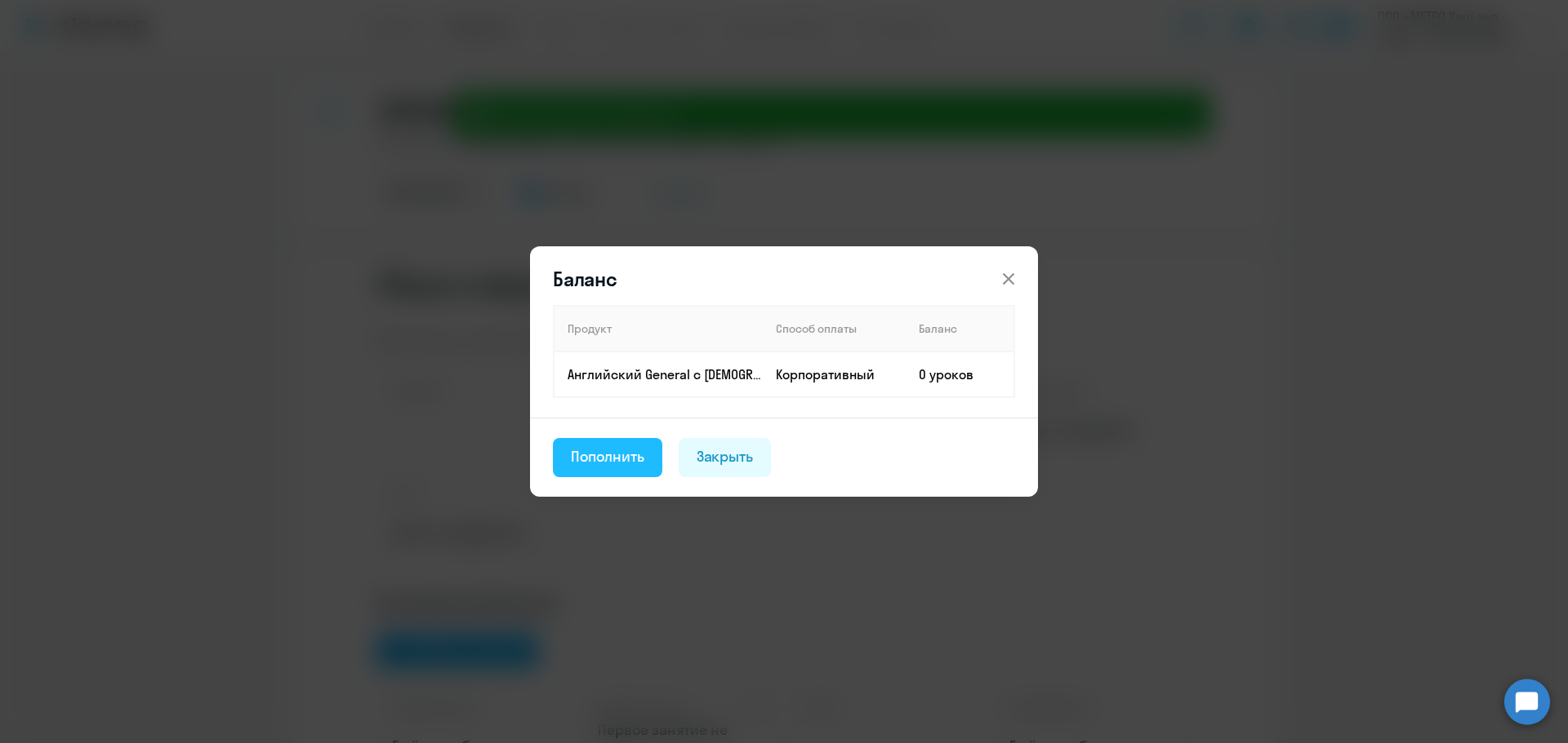
click at [608, 467] on div "Пополнить" at bounding box center [608, 457] width 74 height 22
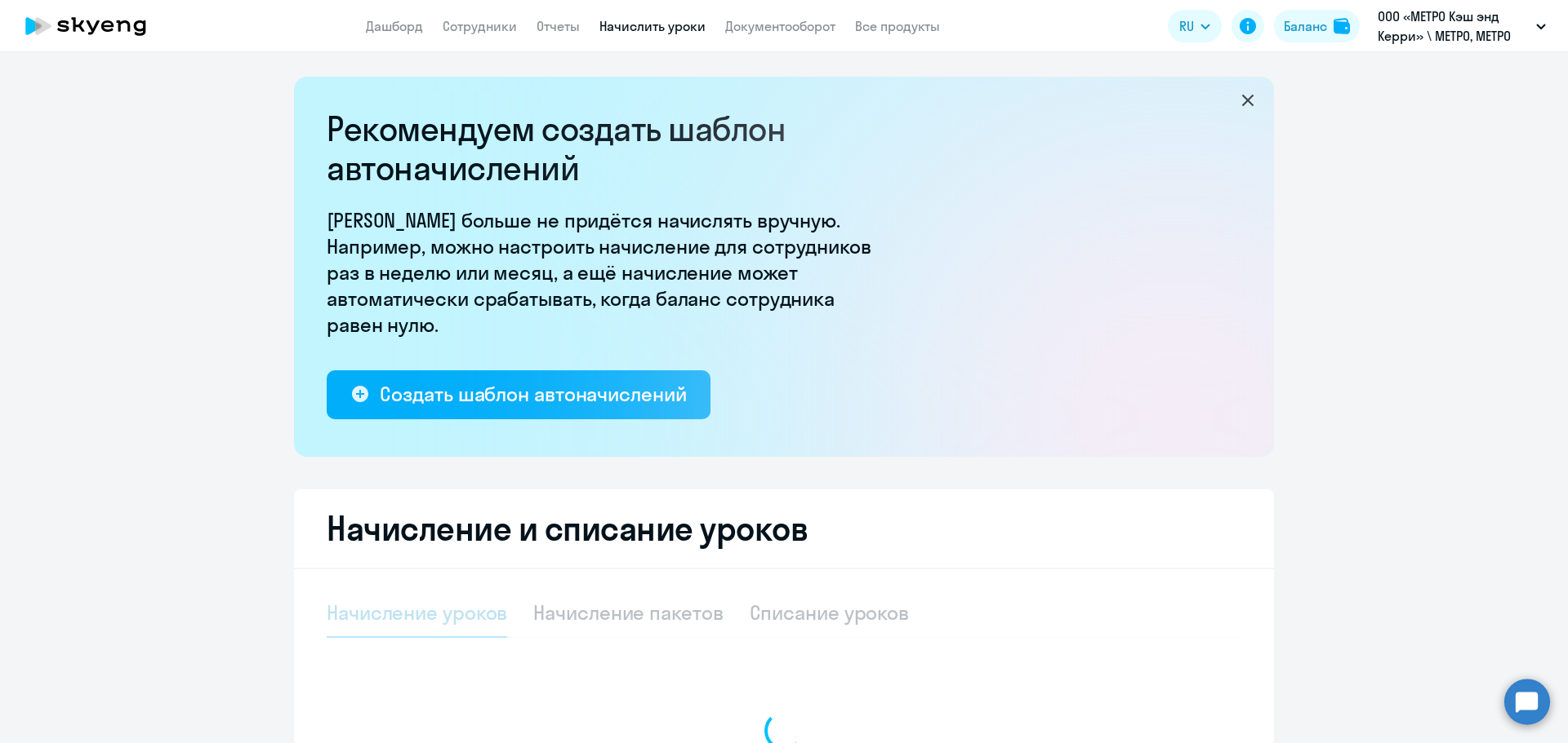
scroll to position [221, 0]
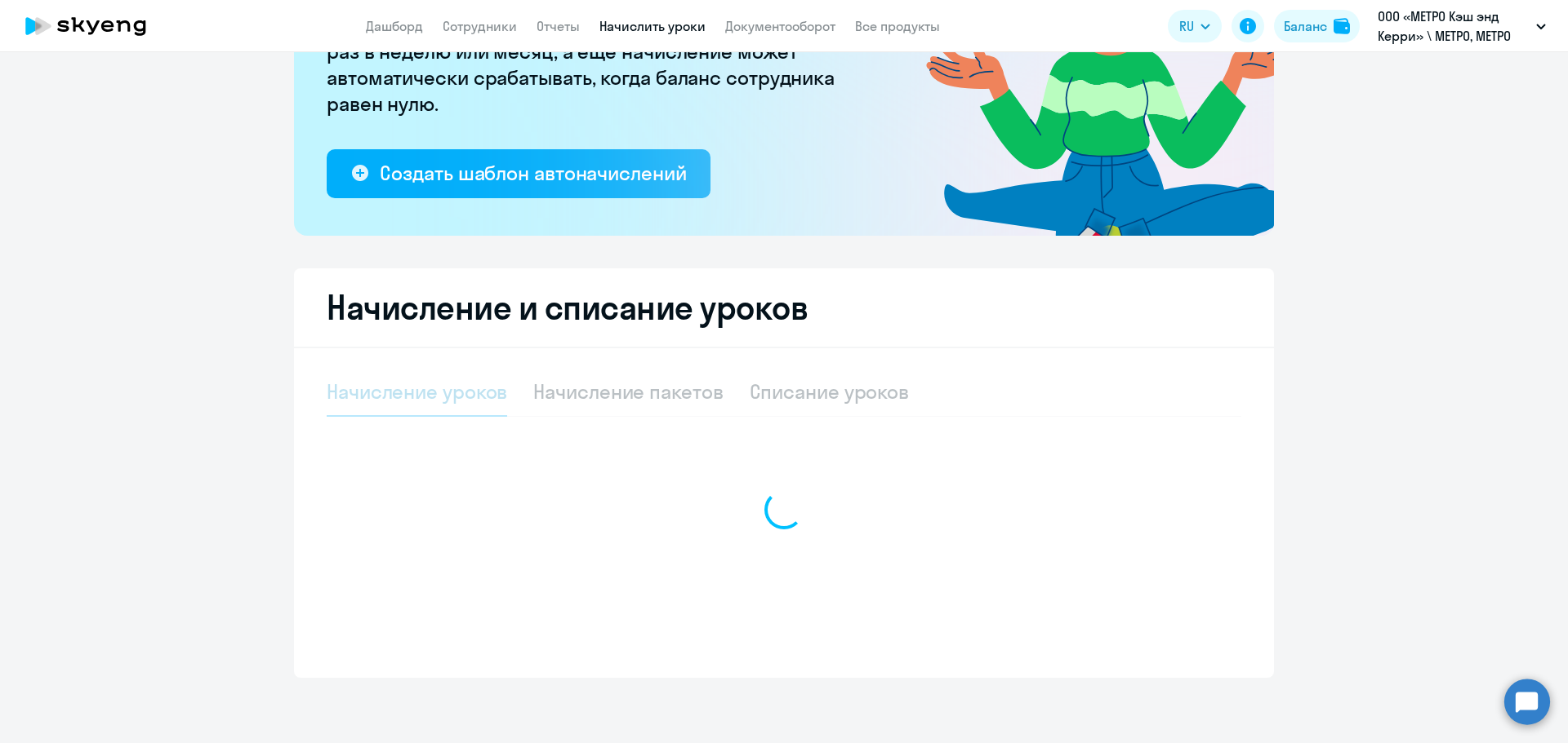
select select "10"
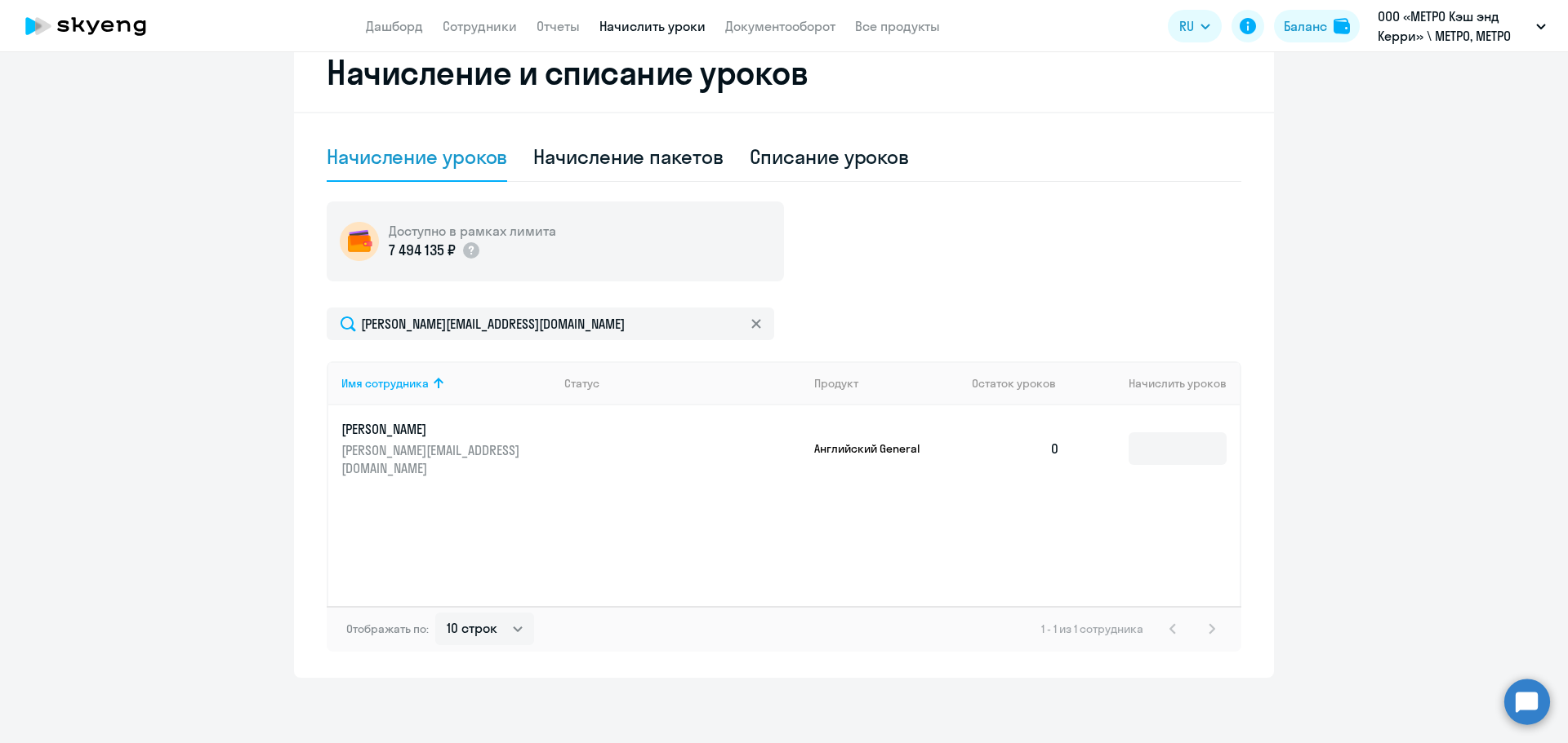
scroll to position [456, 0]
click at [1159, 455] on input at bounding box center [1177, 448] width 98 height 33
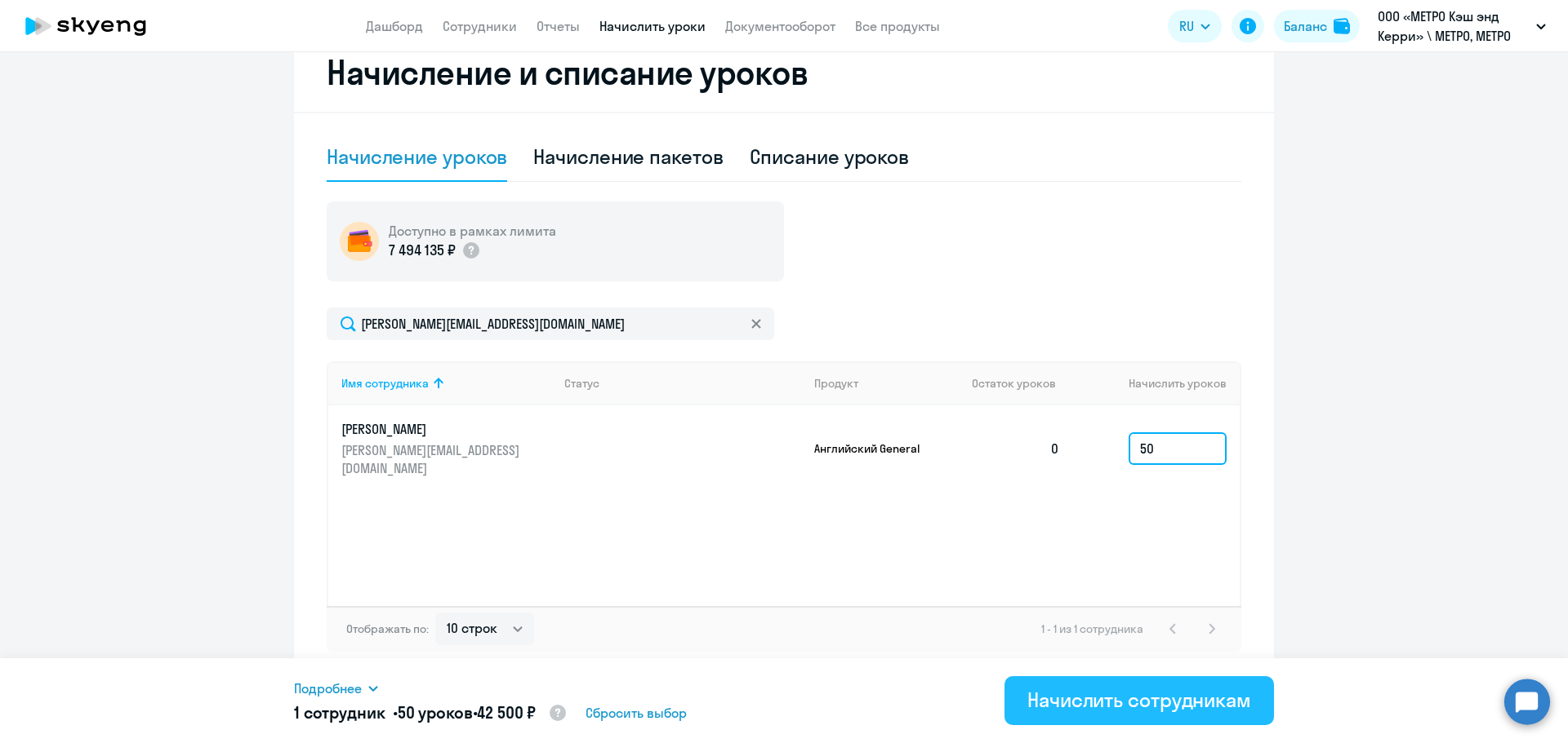
type input "50"
click at [1177, 688] on div "Начислить сотрудникам" at bounding box center [1138, 701] width 223 height 26
